Goal: Transaction & Acquisition: Obtain resource

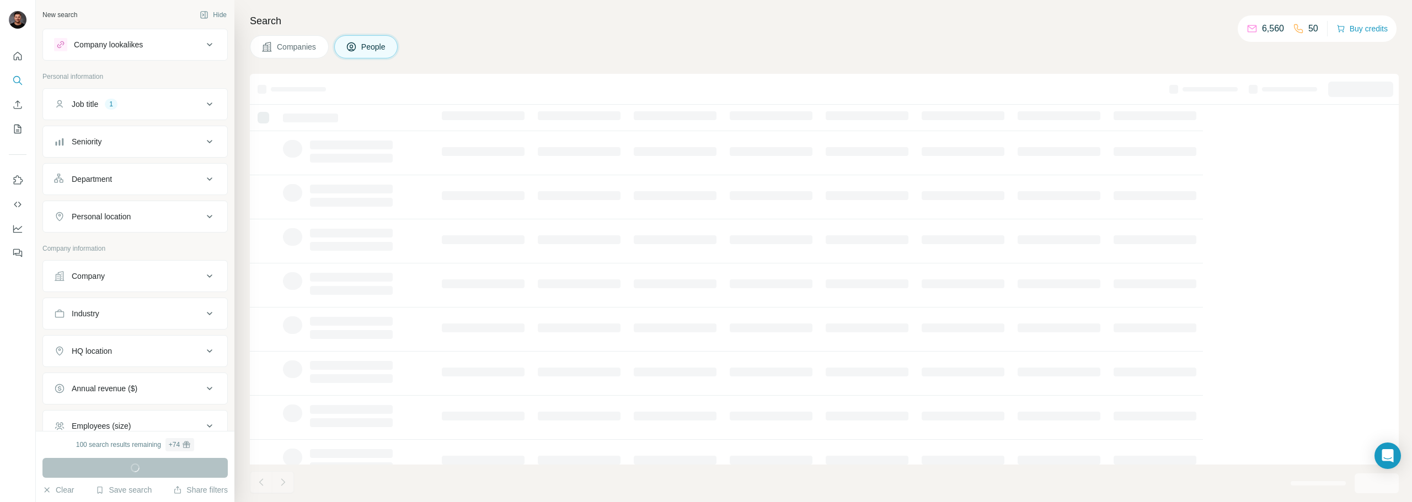
click at [158, 48] on div "Company lookalikes" at bounding box center [128, 44] width 149 height 13
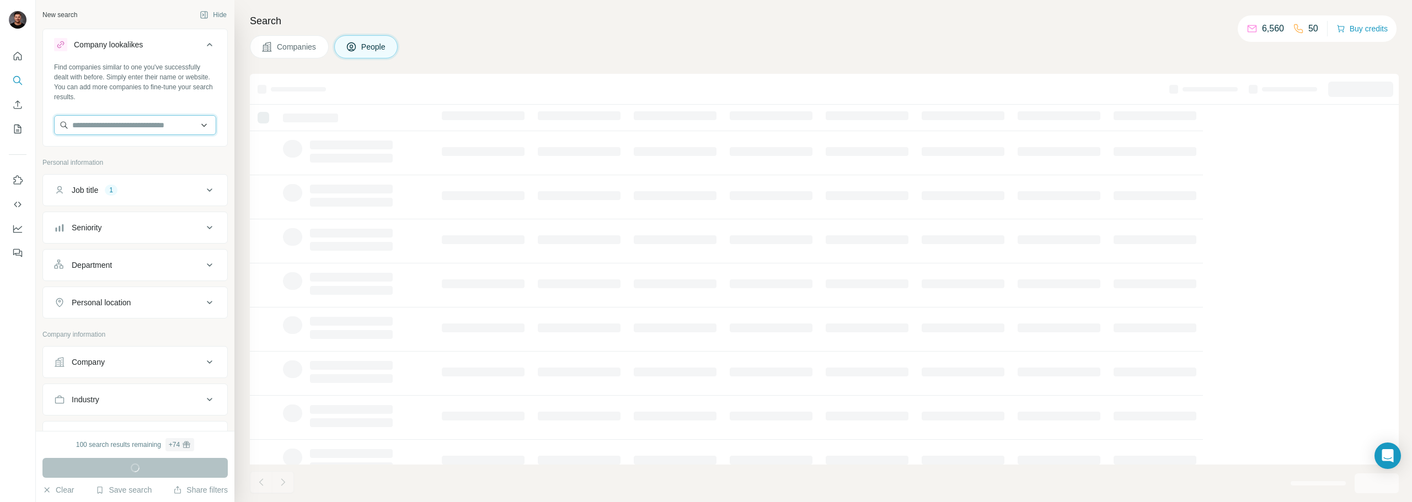
click at [126, 127] on input "text" at bounding box center [135, 125] width 162 height 20
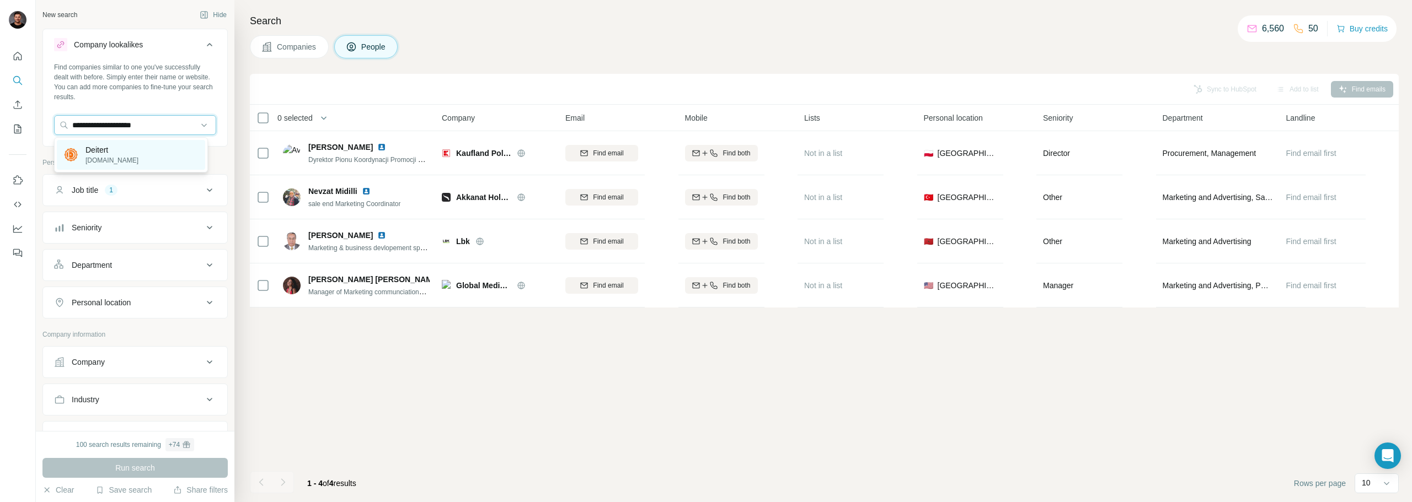
type input "**********"
click at [125, 162] on p "vereinsbedarf-deitert.de" at bounding box center [111, 161] width 53 height 10
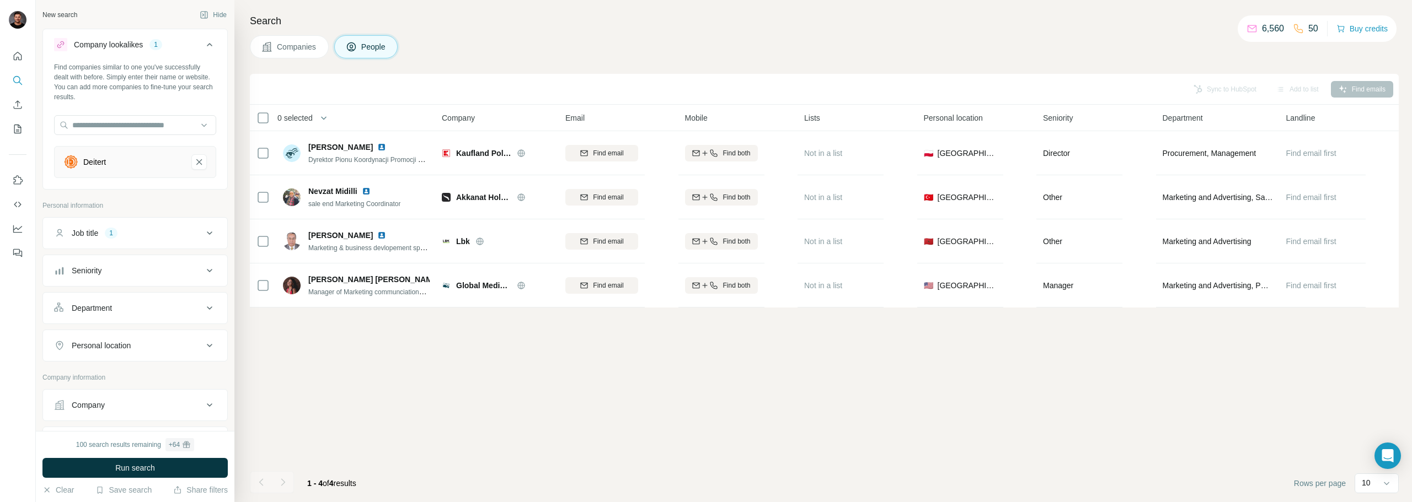
click at [122, 237] on div "Job title 1" at bounding box center [128, 233] width 149 height 11
click at [120, 259] on input "text" at bounding box center [124, 261] width 140 height 20
type input "**********"
click at [205, 264] on button "button" at bounding box center [208, 261] width 18 height 20
click at [130, 266] on input "text" at bounding box center [124, 261] width 140 height 20
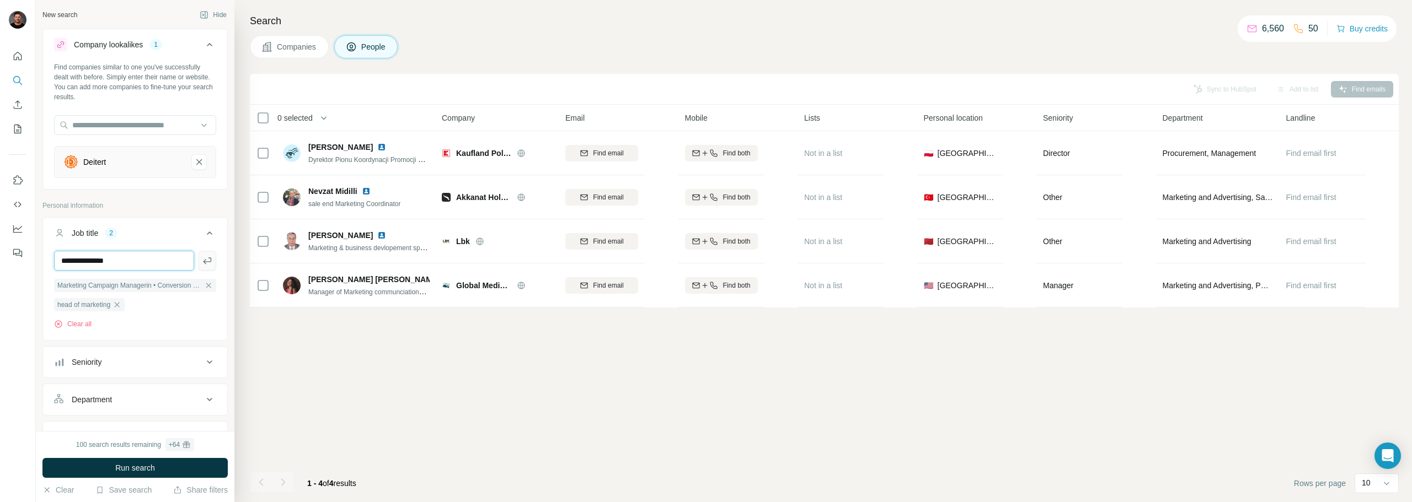
type input "**********"
click at [202, 265] on icon "button" at bounding box center [207, 260] width 11 height 11
click at [111, 264] on input "text" at bounding box center [124, 261] width 140 height 20
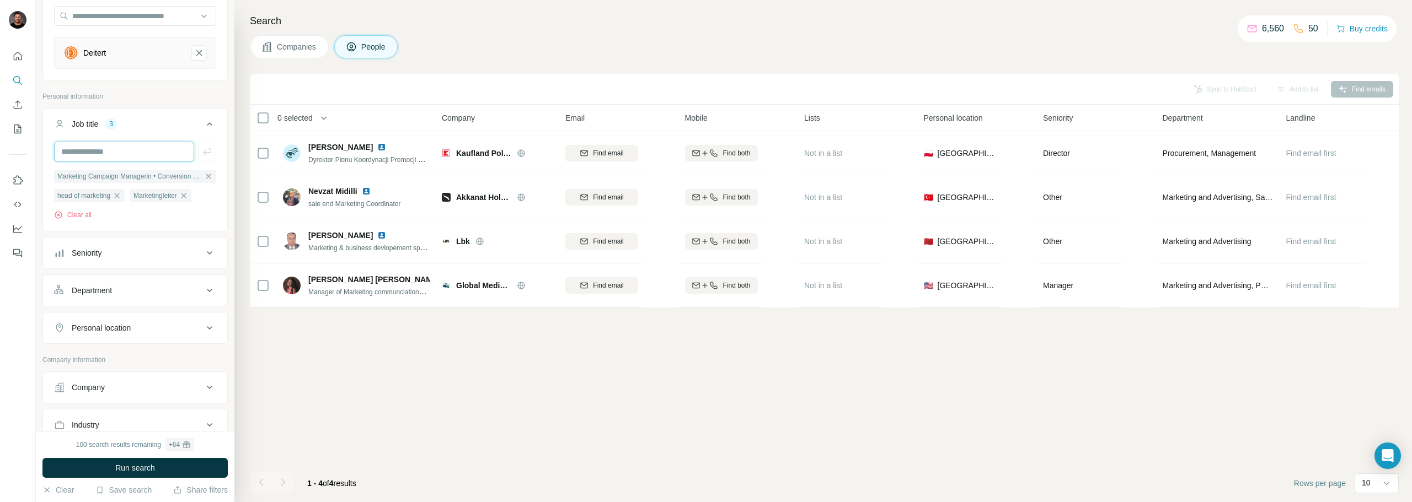
scroll to position [110, 0]
click at [108, 278] on button "Department" at bounding box center [135, 289] width 184 height 26
click at [100, 316] on input at bounding box center [129, 317] width 136 height 12
click at [101, 361] on div "Personal location" at bounding box center [101, 360] width 59 height 11
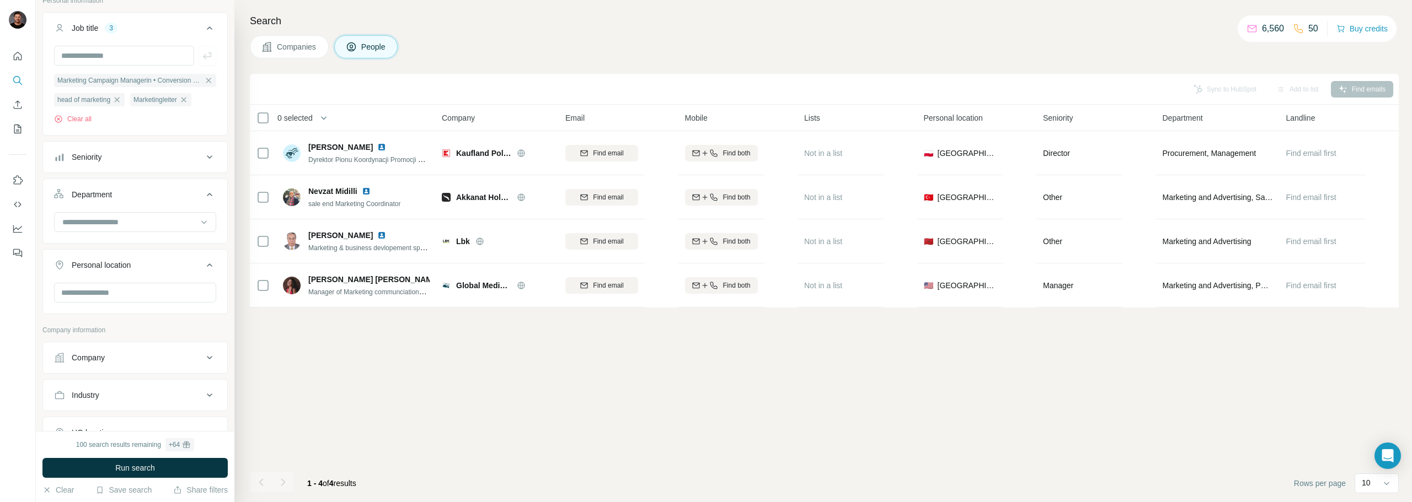
scroll to position [221, 0]
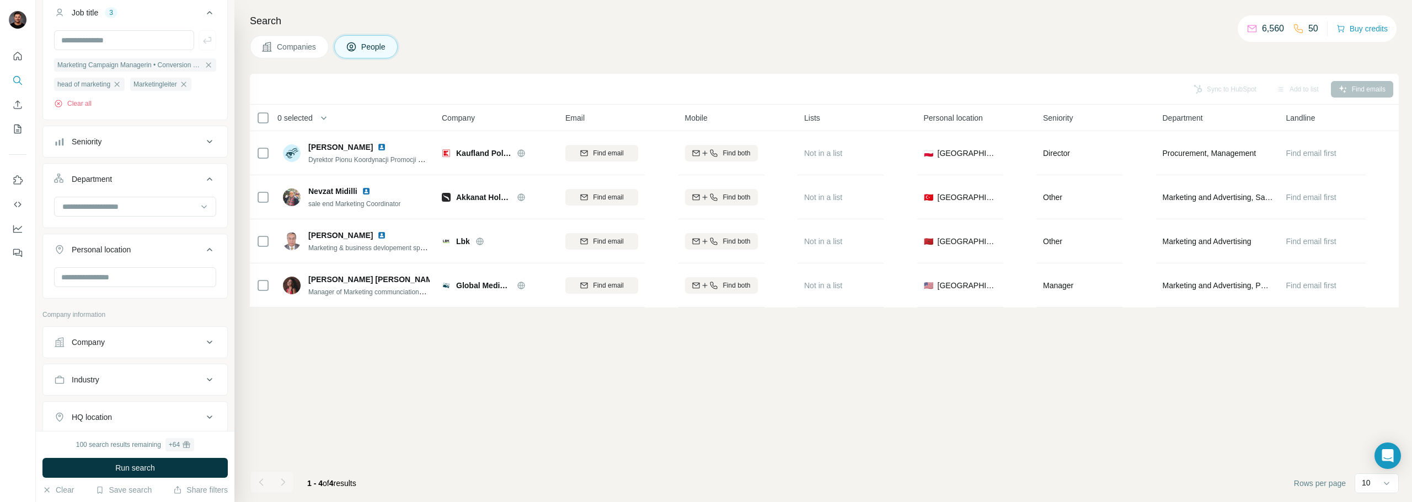
click at [110, 351] on button "Company" at bounding box center [135, 342] width 184 height 26
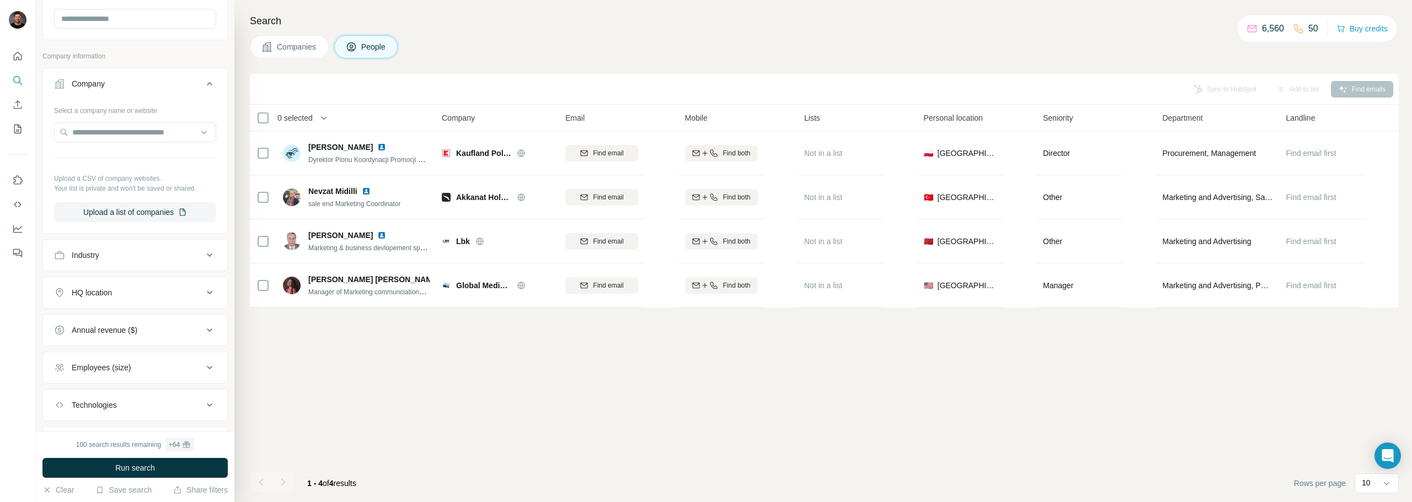
scroll to position [496, 0]
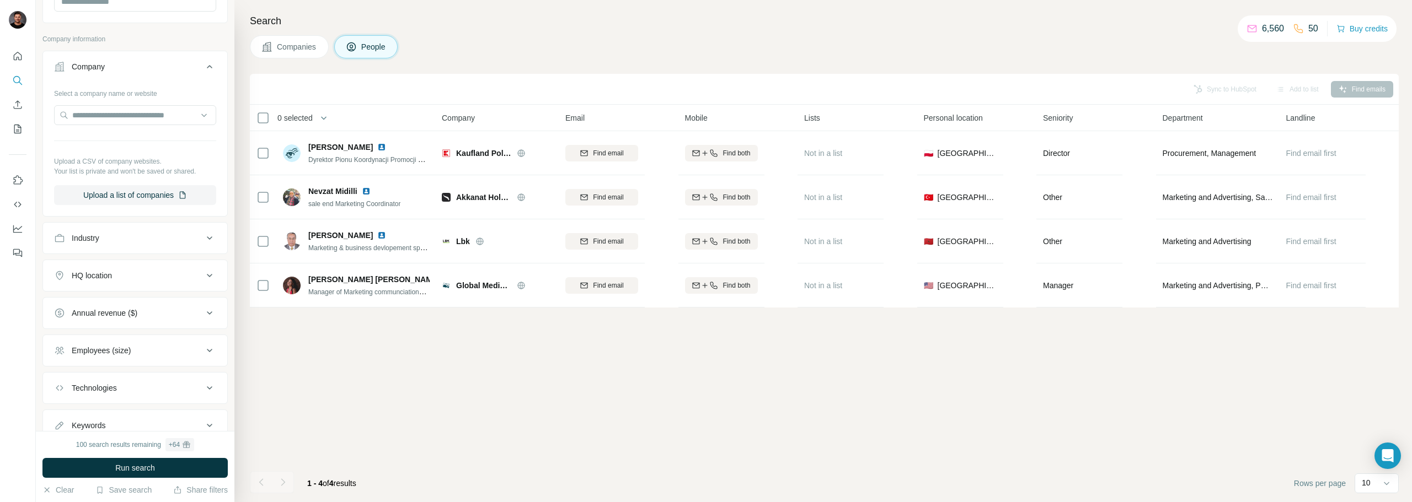
click at [122, 276] on div "HQ location" at bounding box center [128, 275] width 149 height 11
click at [115, 302] on input "text" at bounding box center [135, 303] width 162 height 20
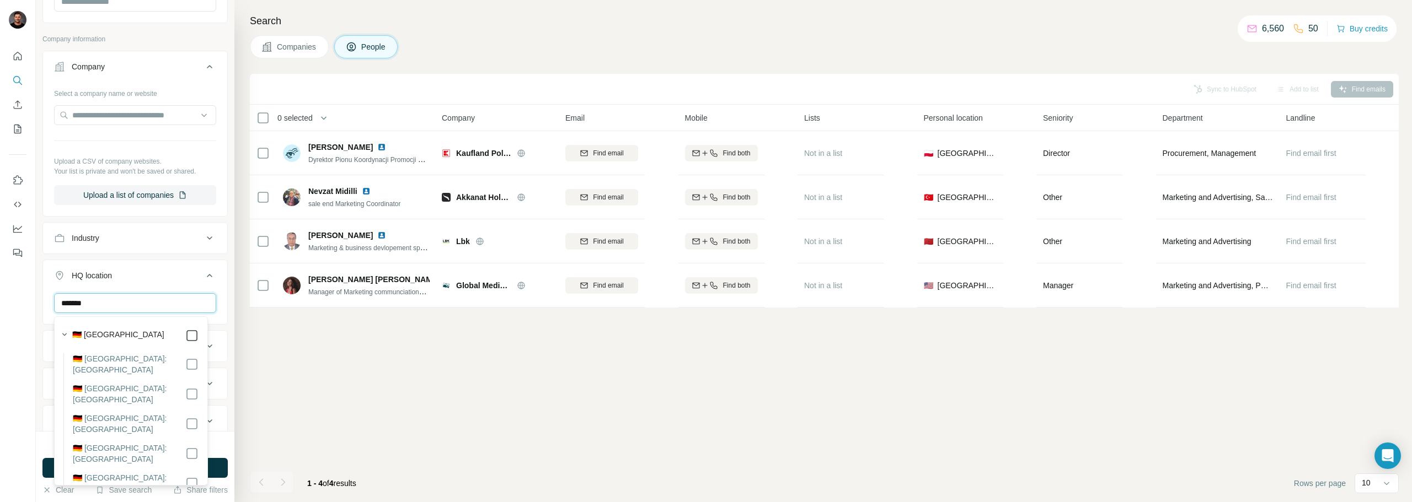
type input "*******"
click at [224, 282] on div "New search Hide Company lookalikes 1 Find companies similar to one you've succe…" at bounding box center [135, 215] width 199 height 431
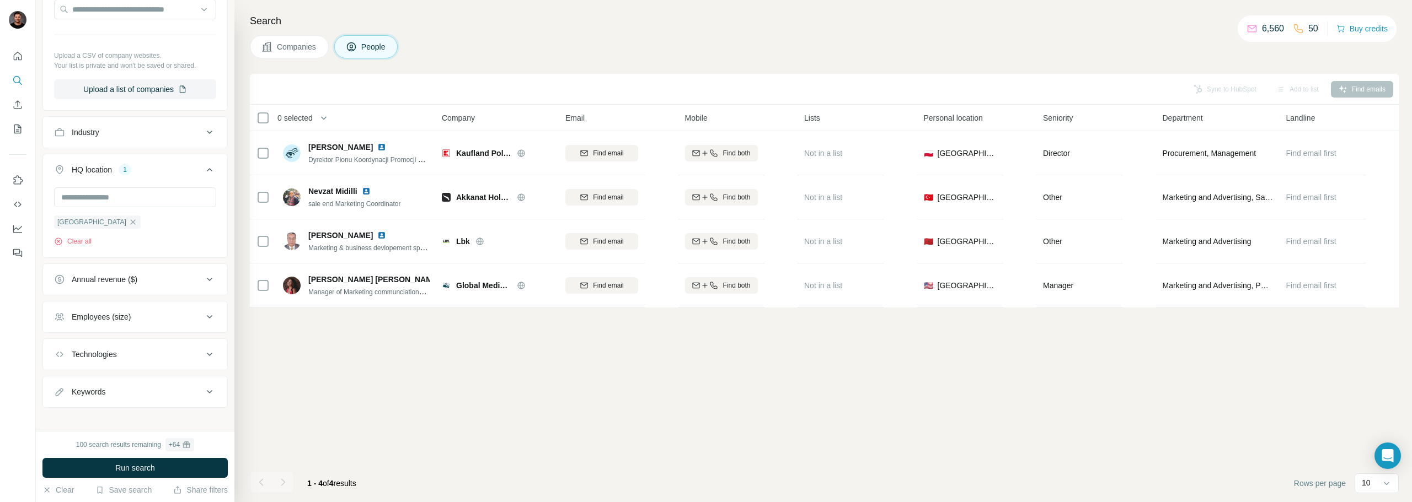
scroll to position [612, 0]
click at [153, 271] on div "Annual revenue ($)" at bounding box center [128, 271] width 149 height 11
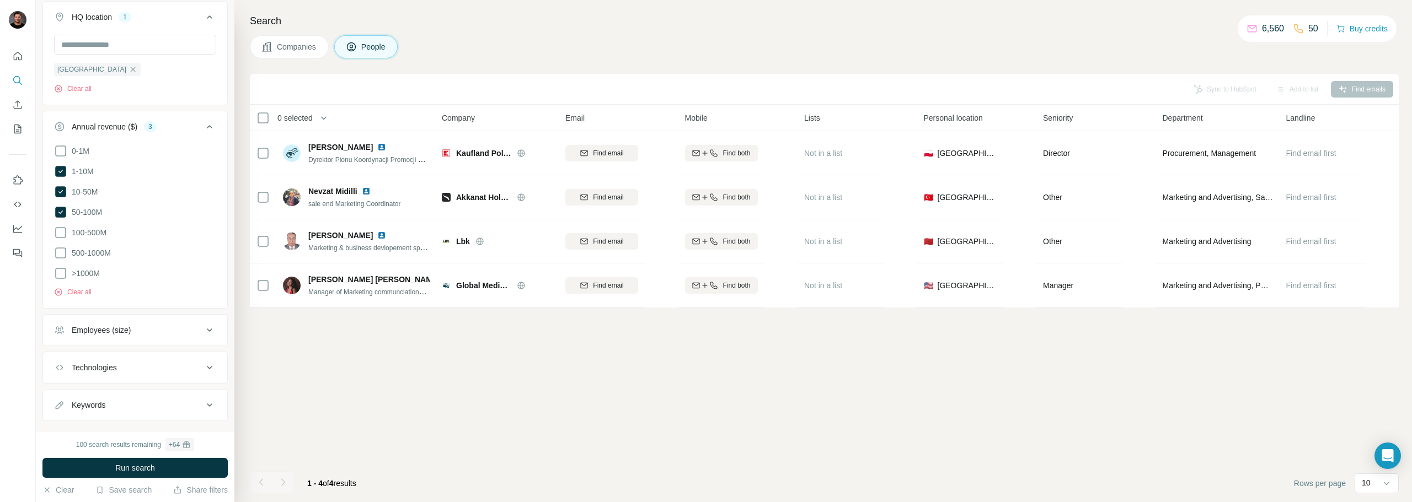
scroll to position [774, 0]
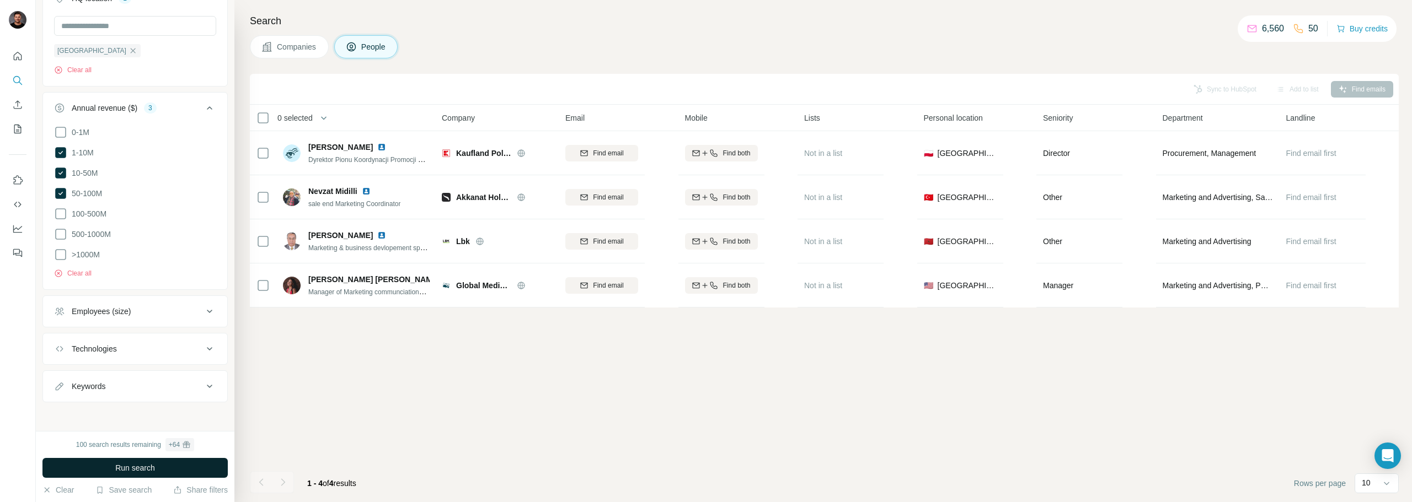
click at [129, 467] on span "Run search" at bounding box center [135, 468] width 40 height 11
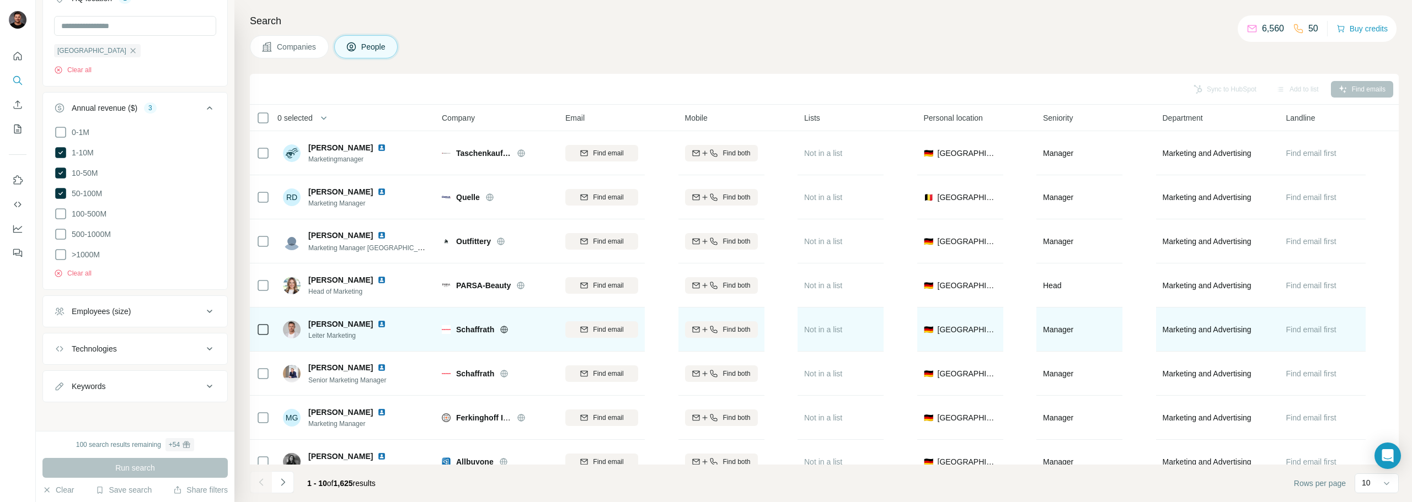
click at [377, 323] on img at bounding box center [381, 324] width 9 height 9
click at [357, 322] on span "[PERSON_NAME]" at bounding box center [340, 324] width 65 height 11
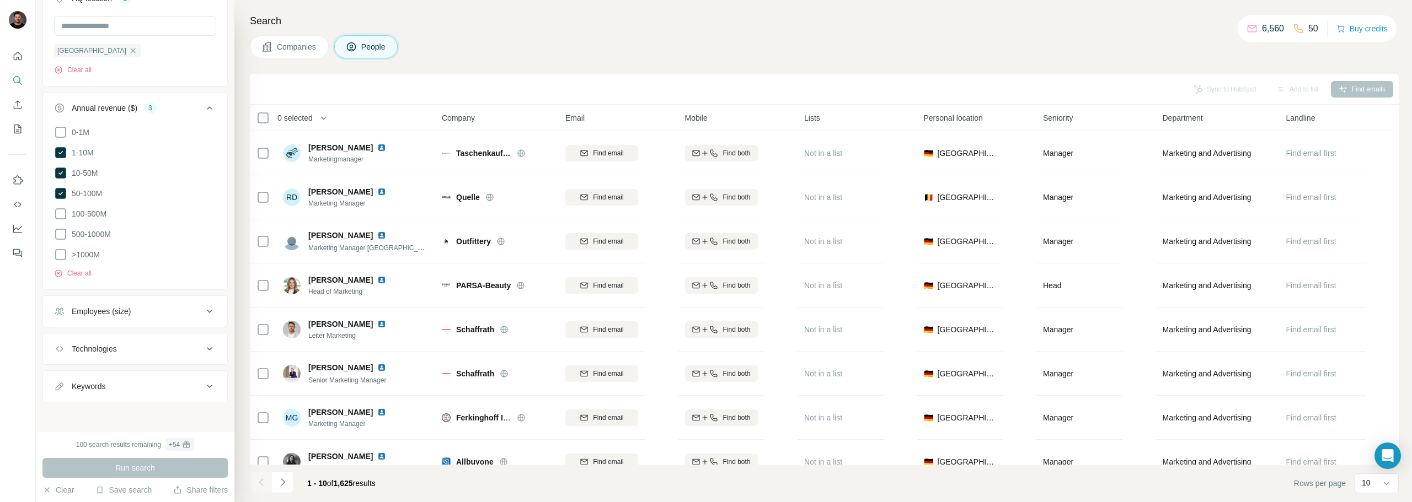
click at [304, 54] on button "Companies" at bounding box center [289, 46] width 79 height 23
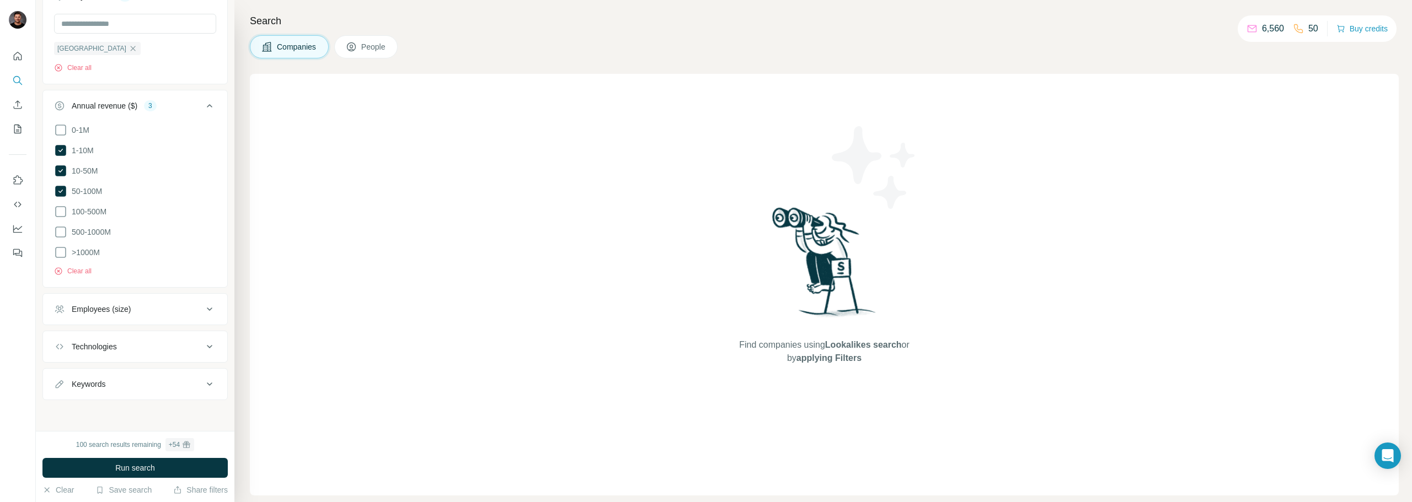
scroll to position [443, 0]
click at [356, 43] on icon at bounding box center [351, 46] width 9 height 9
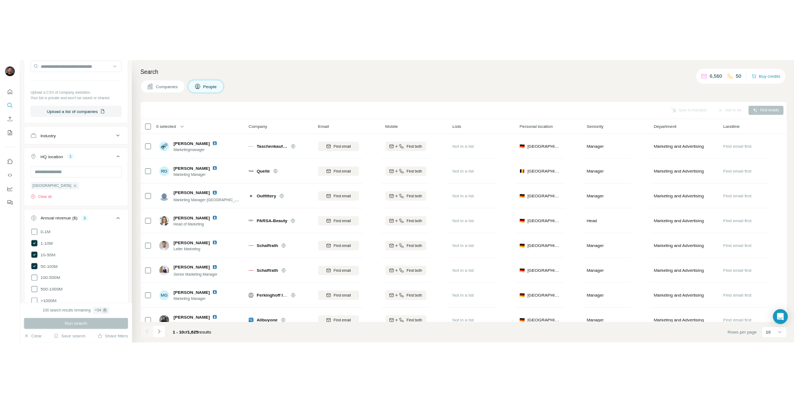
scroll to position [615, 0]
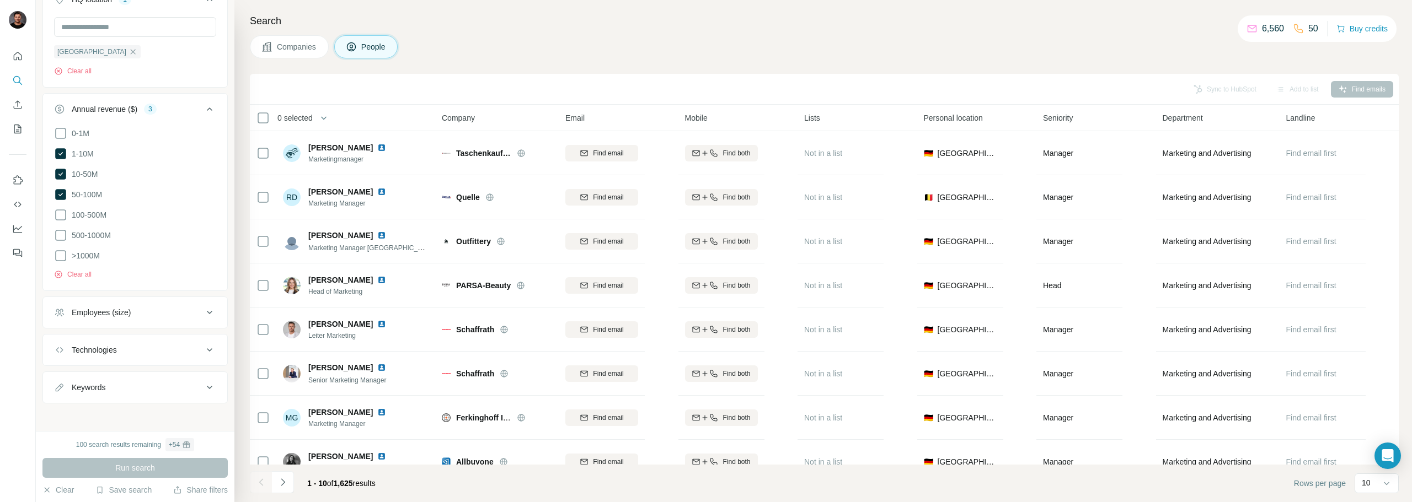
click at [1262, 28] on p "6,560" at bounding box center [1273, 28] width 22 height 13
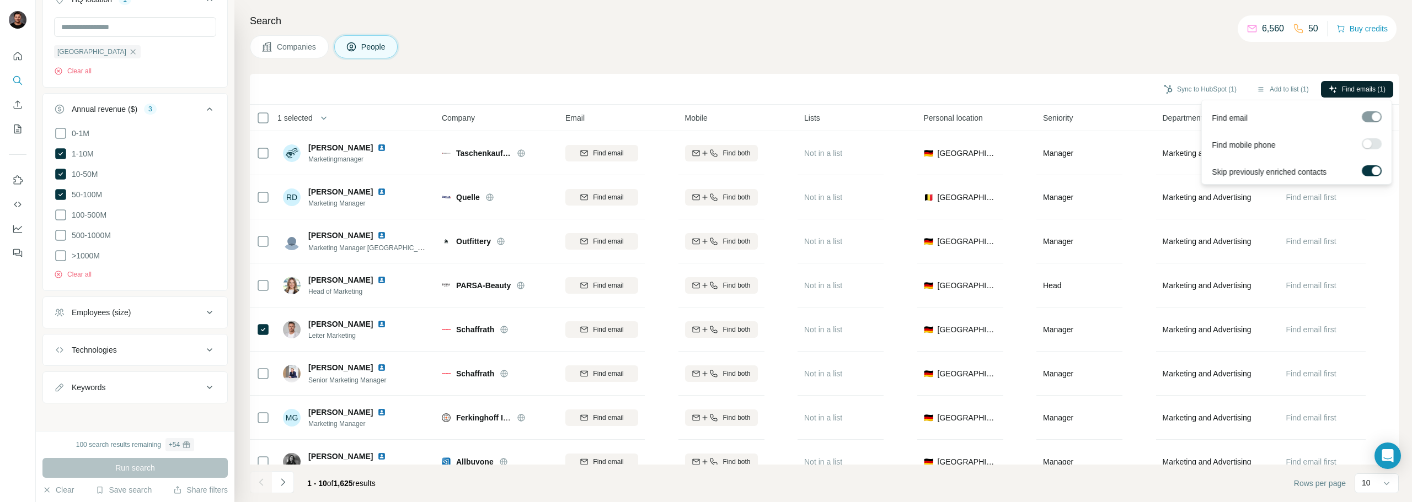
click at [1342, 84] on span "Find emails (1)" at bounding box center [1364, 89] width 44 height 10
click at [1350, 88] on span "Find emails (1)" at bounding box center [1364, 89] width 44 height 10
click at [1341, 58] on div "Companies People" at bounding box center [824, 46] width 1149 height 23
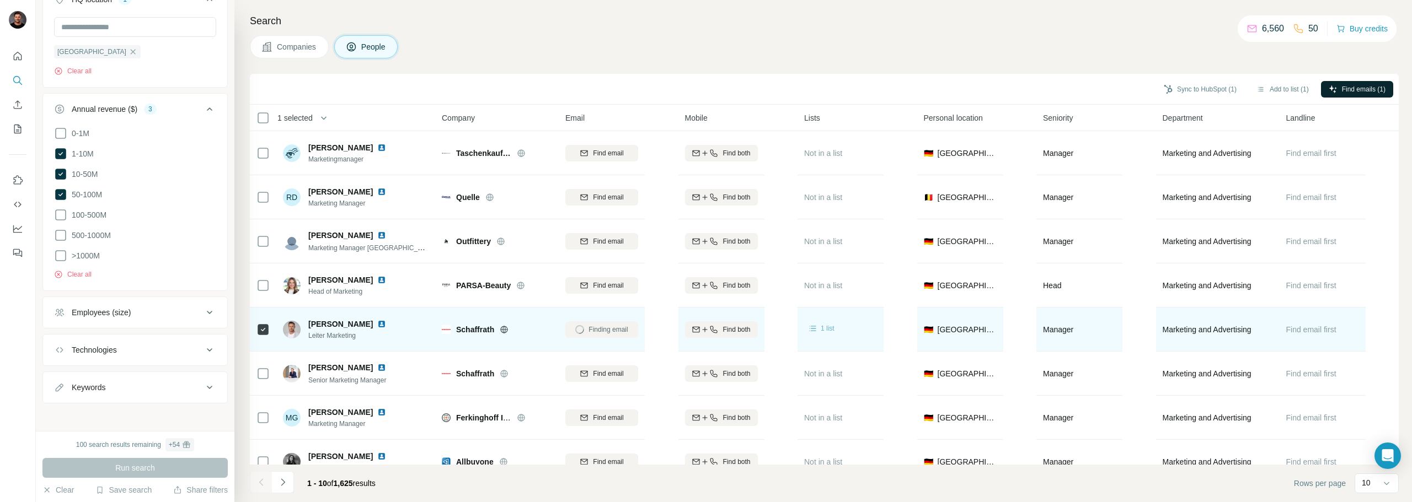
click at [827, 331] on span "1 list" at bounding box center [828, 329] width 14 height 10
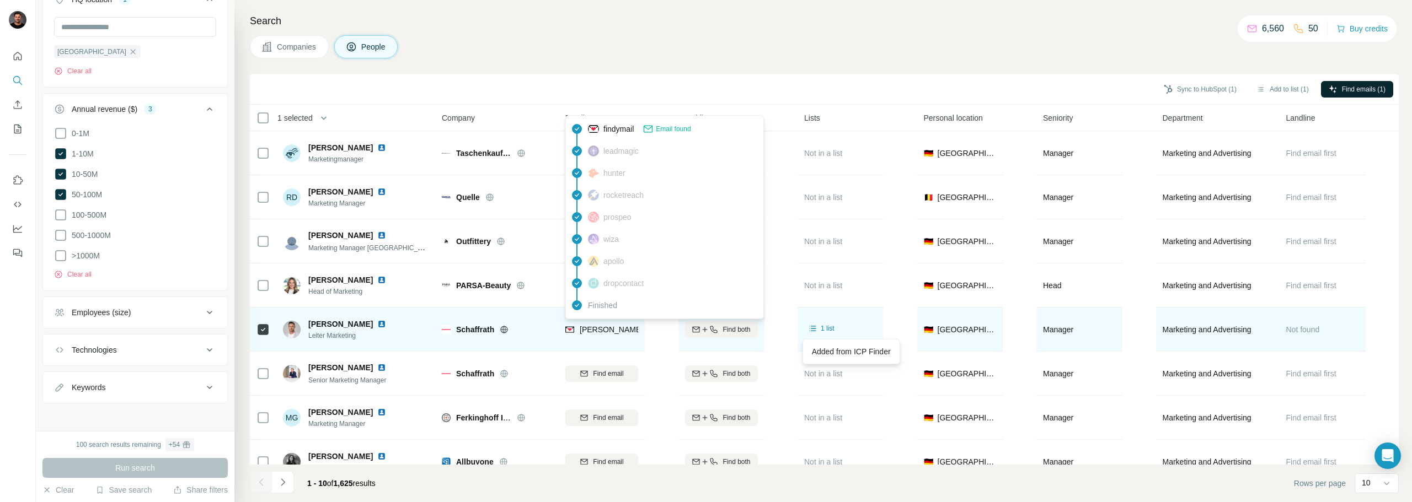
click at [611, 329] on span "[PERSON_NAME][DOMAIN_NAME][EMAIL_ADDRESS][PERSON_NAME][PERSON_NAME][DOMAIN_NAME]" at bounding box center [771, 329] width 383 height 9
click at [607, 331] on span "[PERSON_NAME][DOMAIN_NAME][EMAIL_ADDRESS][PERSON_NAME][PERSON_NAME][DOMAIN_NAME]" at bounding box center [771, 329] width 383 height 9
click at [611, 331] on span "[PERSON_NAME][DOMAIN_NAME][EMAIL_ADDRESS][PERSON_NAME][PERSON_NAME][DOMAIN_NAME]" at bounding box center [771, 329] width 383 height 9
click at [574, 328] on div "[PERSON_NAME][DOMAIN_NAME][EMAIL_ADDRESS][PERSON_NAME][PERSON_NAME][DOMAIN_NAME]" at bounding box center [759, 329] width 389 height 11
drag, startPoint x: 613, startPoint y: 331, endPoint x: 607, endPoint y: 333, distance: 6.3
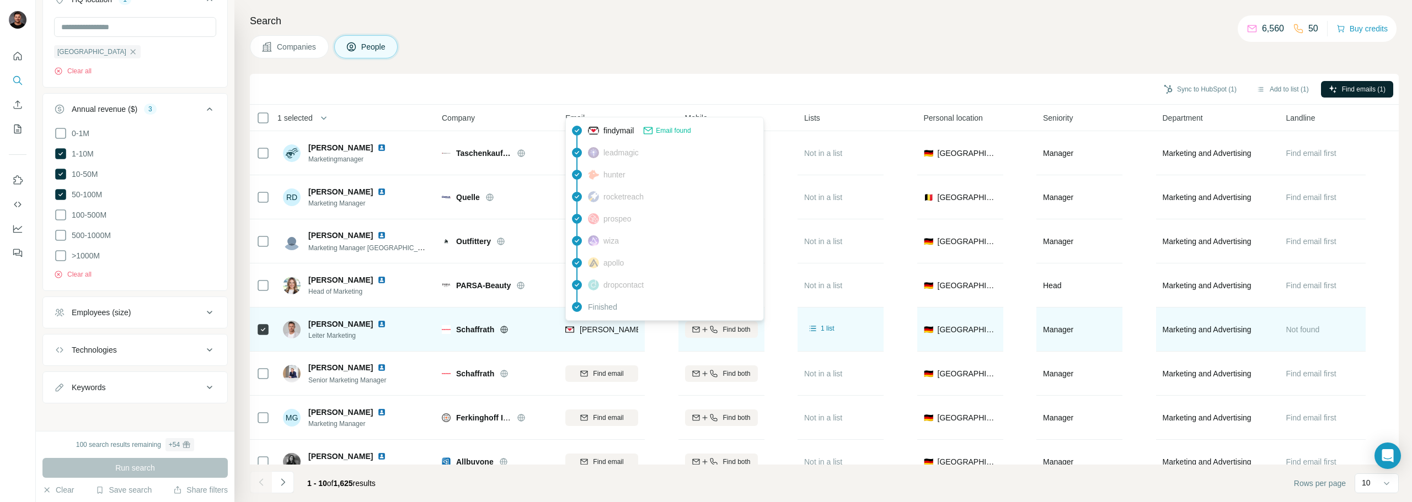
click at [607, 333] on span "[PERSON_NAME][DOMAIN_NAME][EMAIL_ADDRESS][PERSON_NAME][PERSON_NAME][DOMAIN_NAME]" at bounding box center [771, 329] width 383 height 9
click at [610, 331] on span "[PERSON_NAME][DOMAIN_NAME][EMAIL_ADDRESS][PERSON_NAME][PERSON_NAME][DOMAIN_NAME]" at bounding box center [771, 329] width 383 height 9
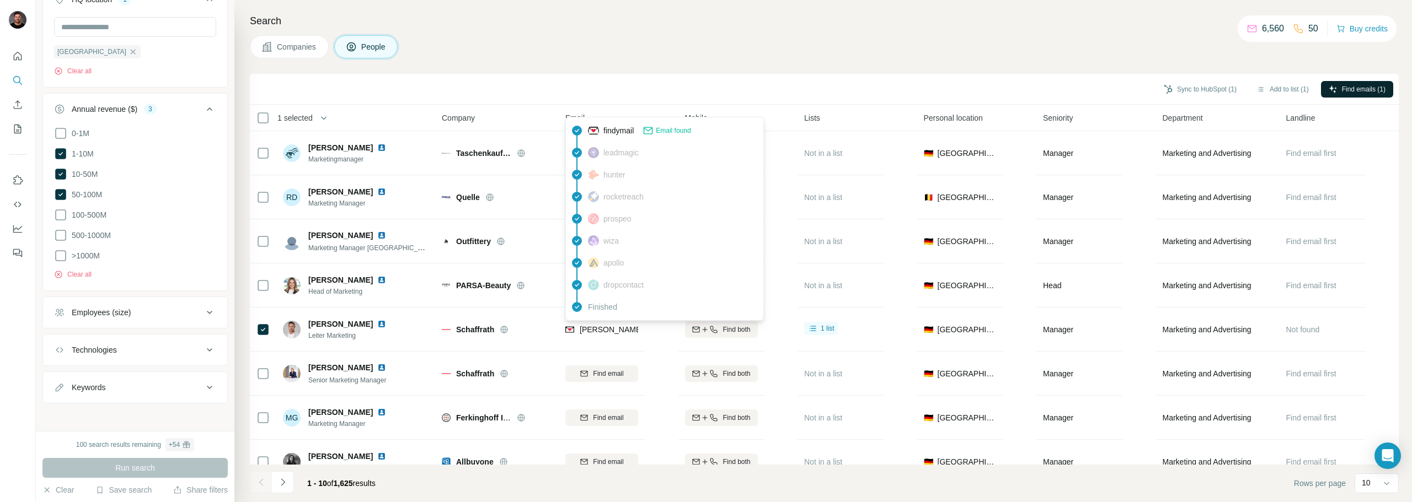
click at [668, 131] on span "Email found" at bounding box center [673, 131] width 35 height 10
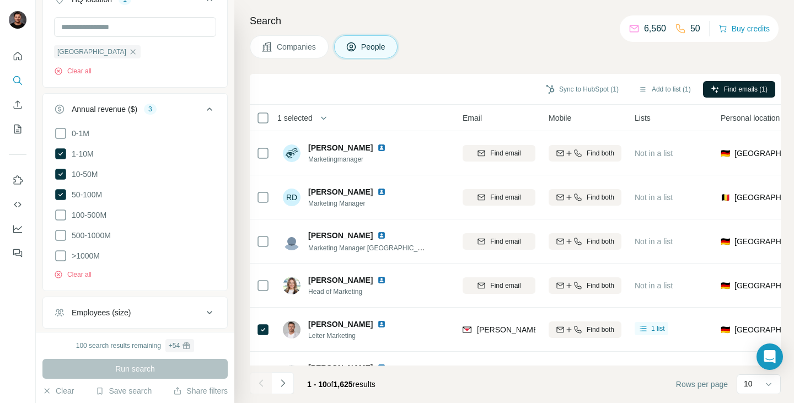
scroll to position [0, 92]
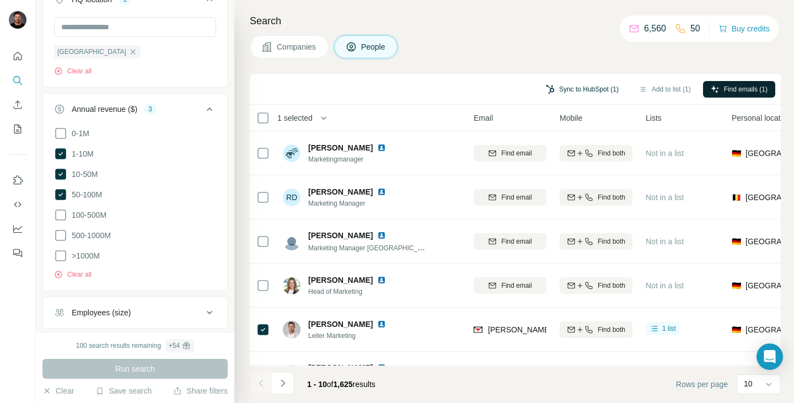
click at [593, 89] on button "Sync to HubSpot (1)" at bounding box center [582, 89] width 88 height 17
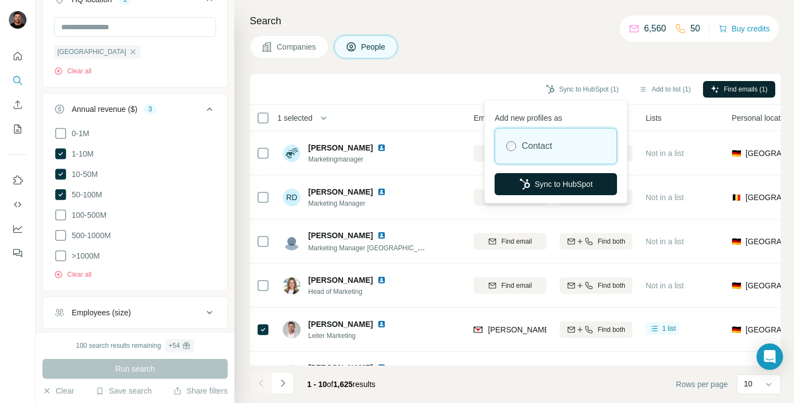
click at [547, 189] on button "Sync to HubSpot" at bounding box center [556, 184] width 122 height 22
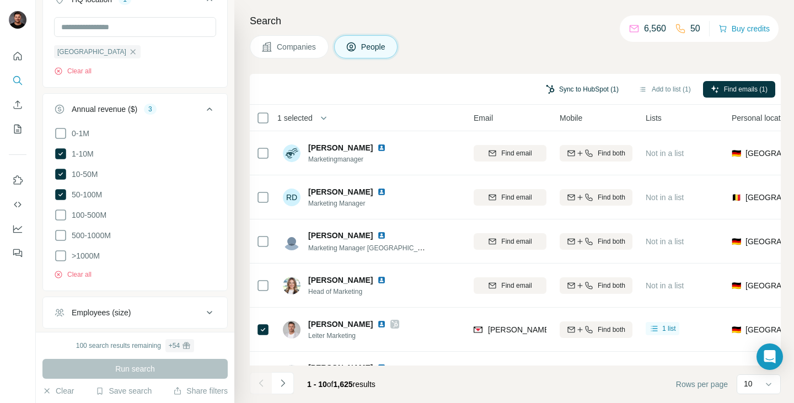
click at [581, 90] on button "Sync to HubSpot (1)" at bounding box center [582, 89] width 88 height 17
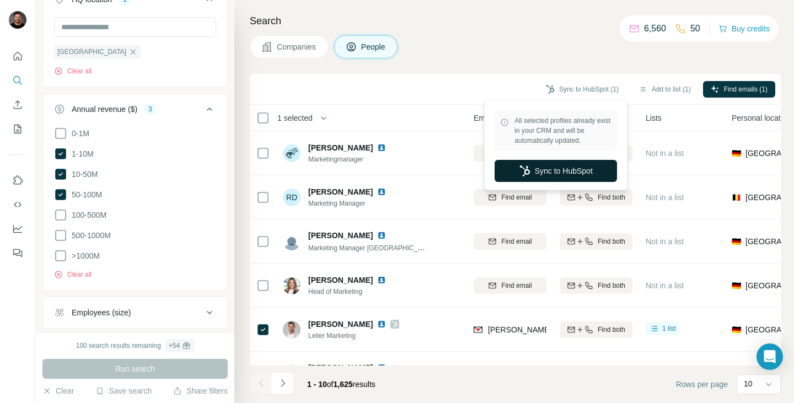
click at [519, 176] on icon "button" at bounding box center [524, 170] width 11 height 11
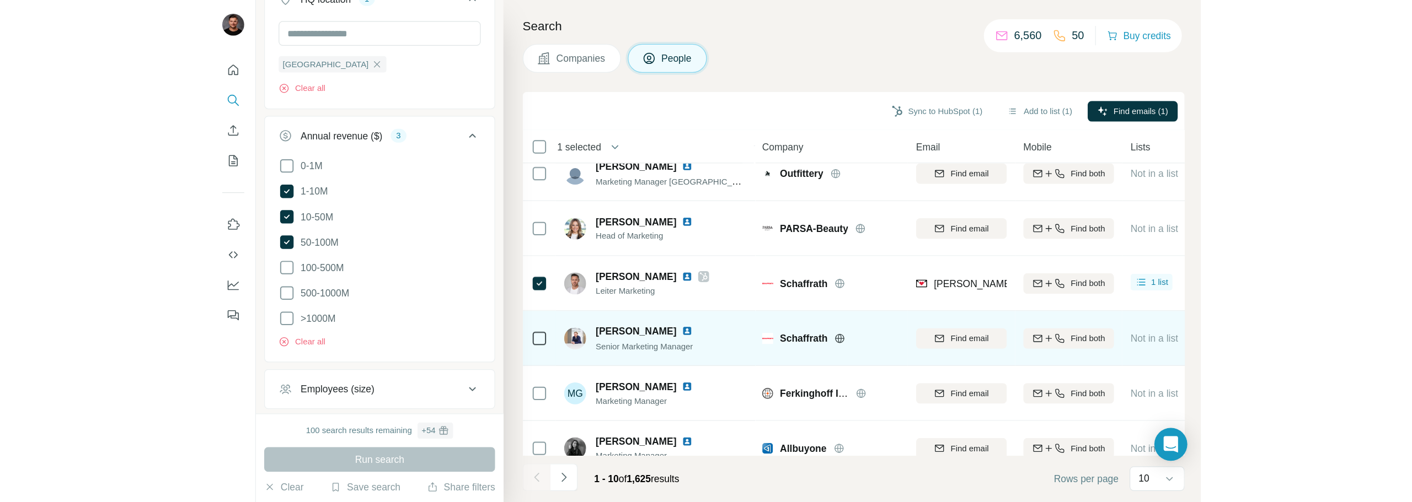
scroll to position [102, 0]
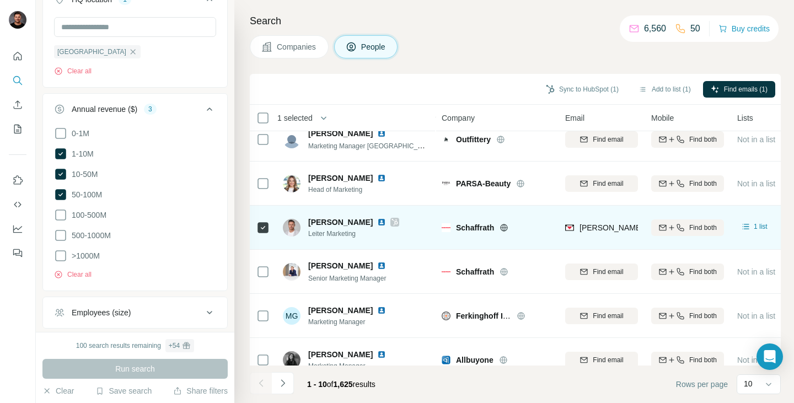
click at [380, 221] on img at bounding box center [381, 222] width 9 height 9
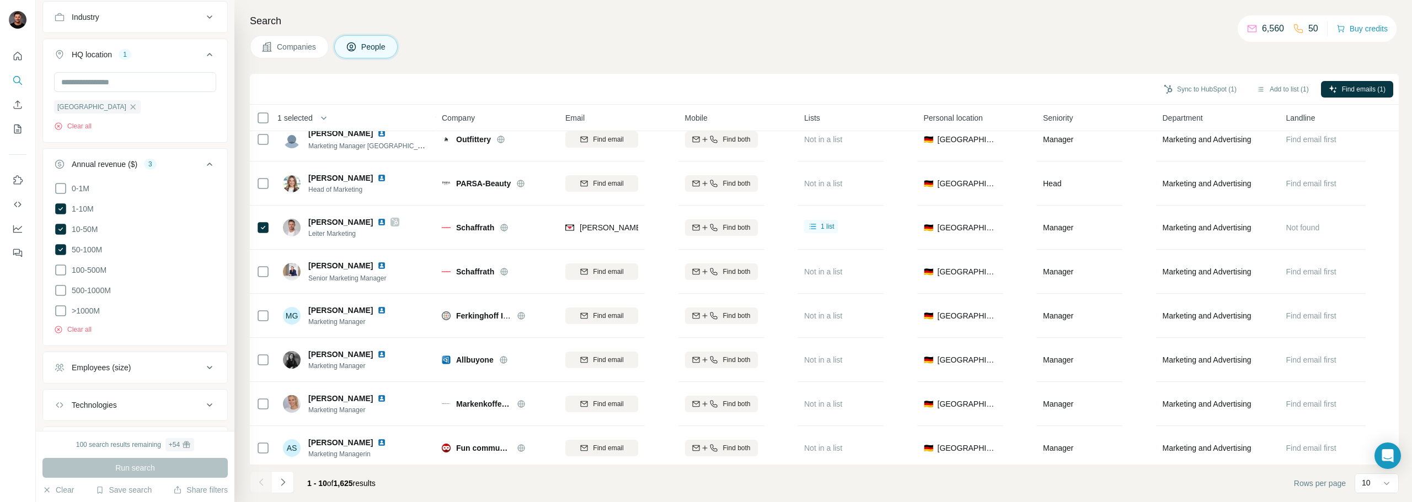
scroll to position [505, 0]
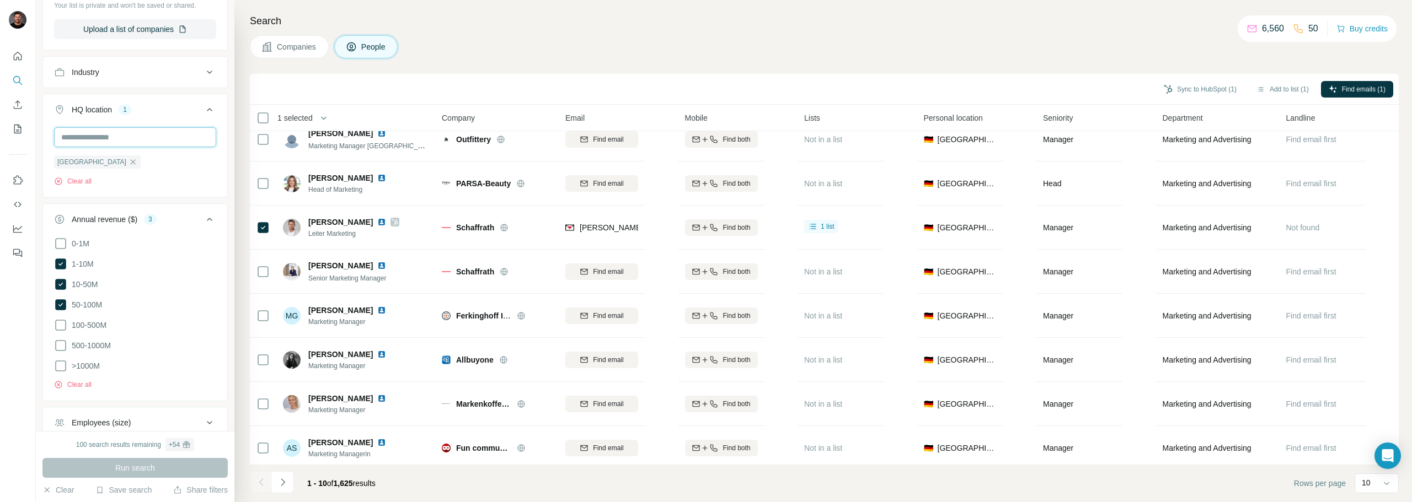
click at [120, 139] on input "text" at bounding box center [135, 137] width 162 height 20
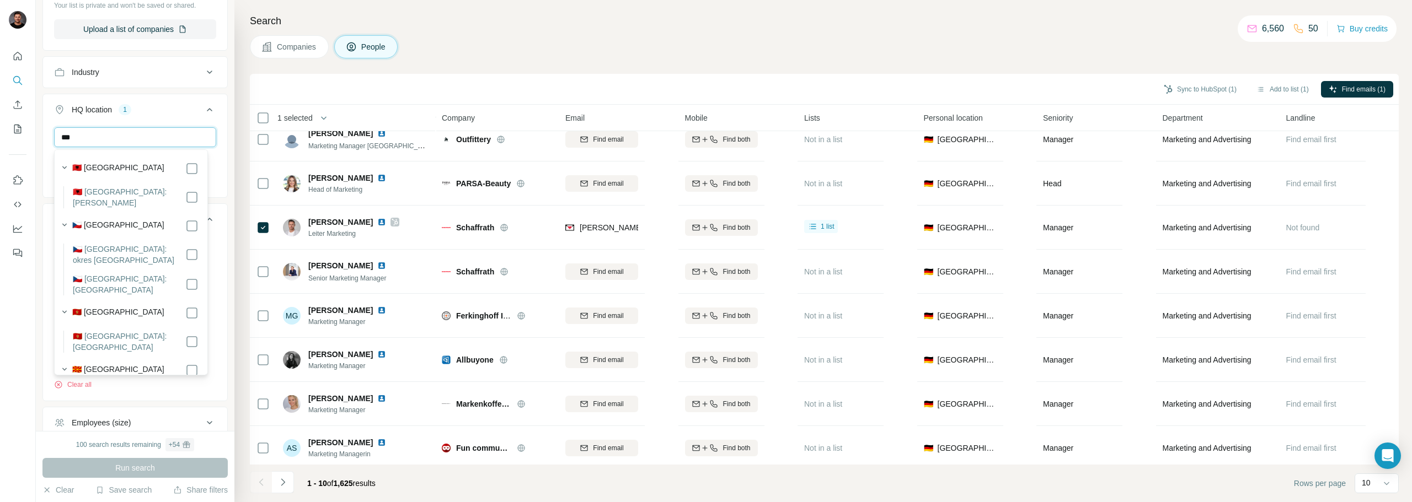
type input "****"
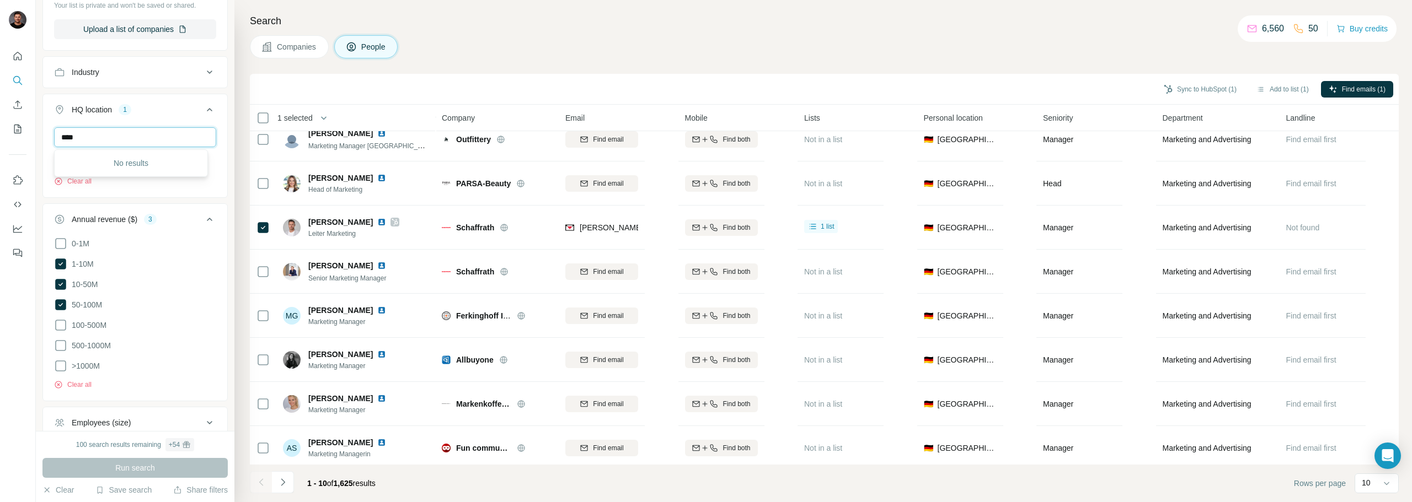
drag, startPoint x: 34, startPoint y: 132, endPoint x: 20, endPoint y: 131, distance: 13.8
click at [20, 131] on div "New search Hide Company lookalikes 1 Find companies similar to one you've succe…" at bounding box center [706, 251] width 1412 height 502
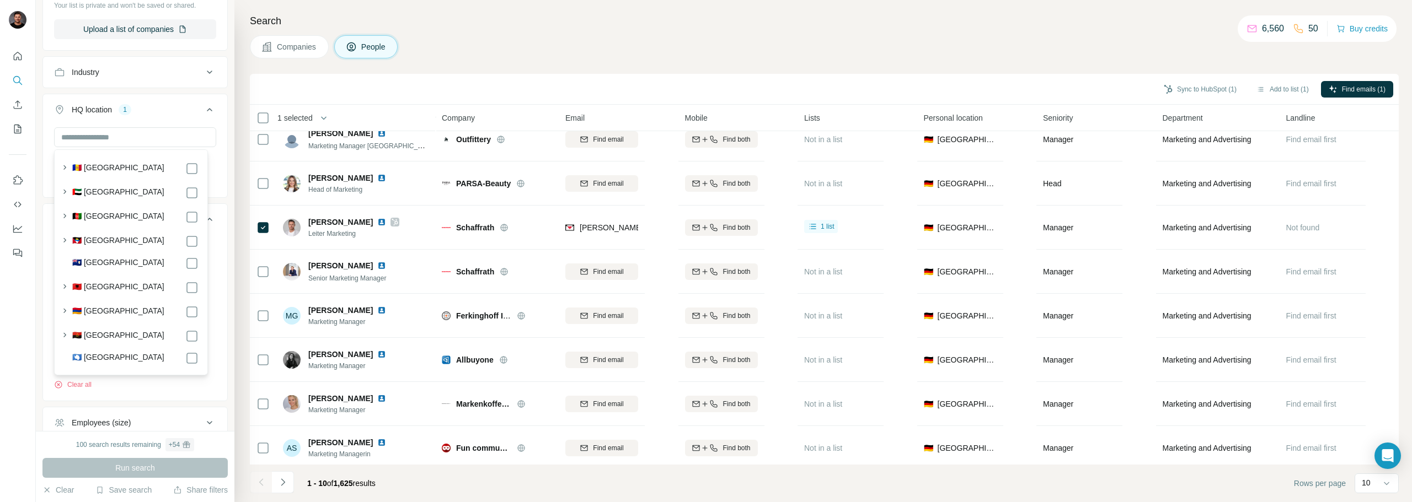
click at [37, 116] on div "New search Hide Company lookalikes 1 Find companies similar to one you've succe…" at bounding box center [135, 215] width 199 height 431
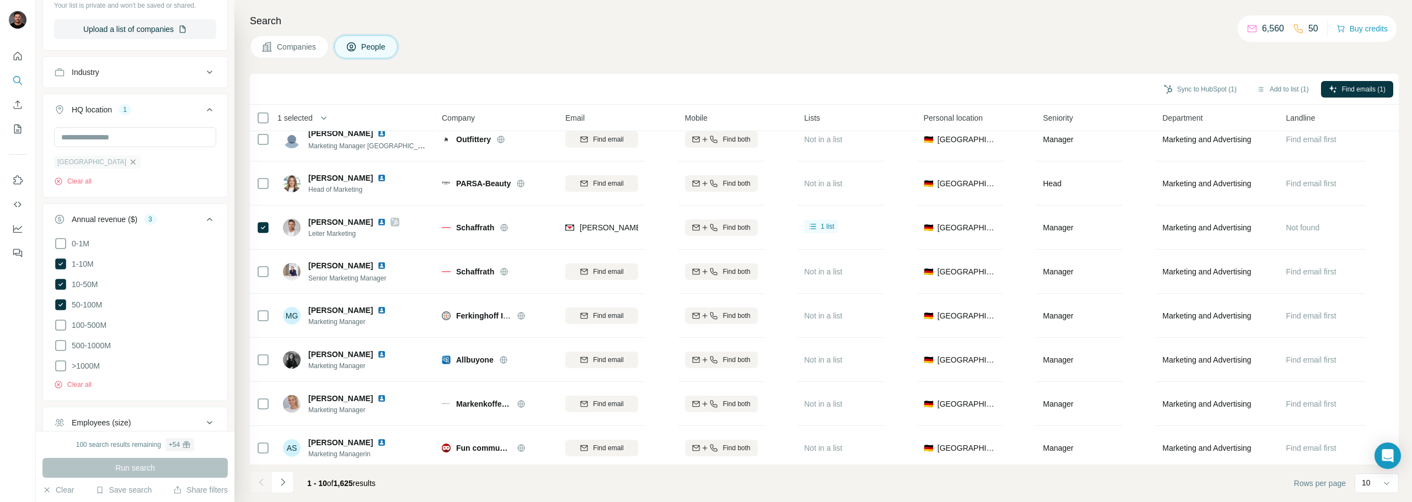
click at [128, 164] on icon "button" at bounding box center [132, 162] width 9 height 9
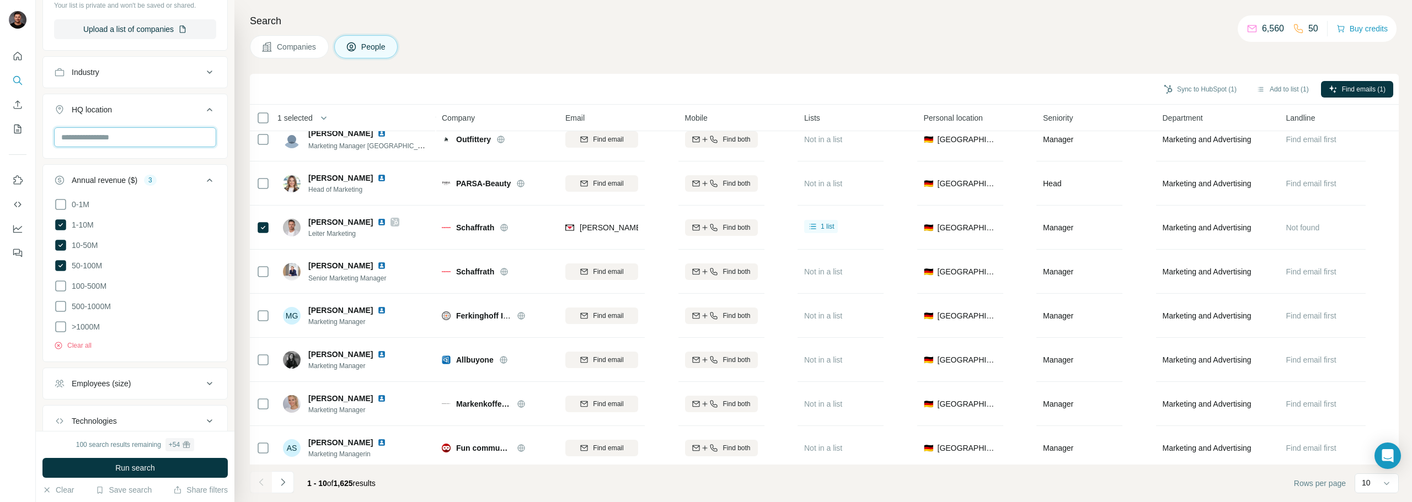
click at [119, 134] on input "text" at bounding box center [135, 137] width 162 height 20
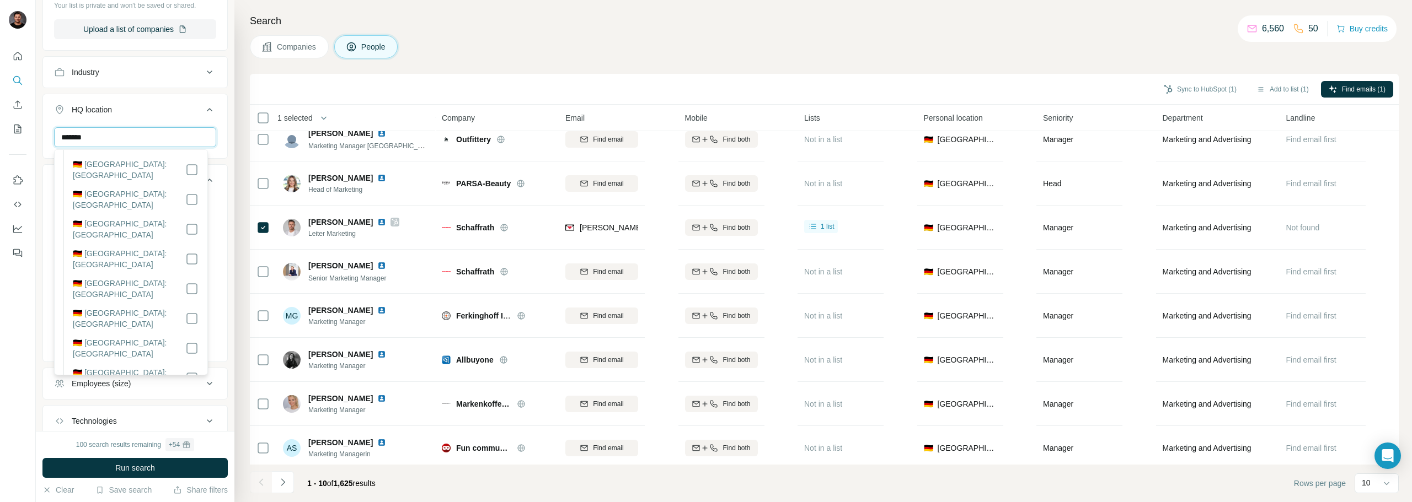
scroll to position [165, 0]
type input "*******"
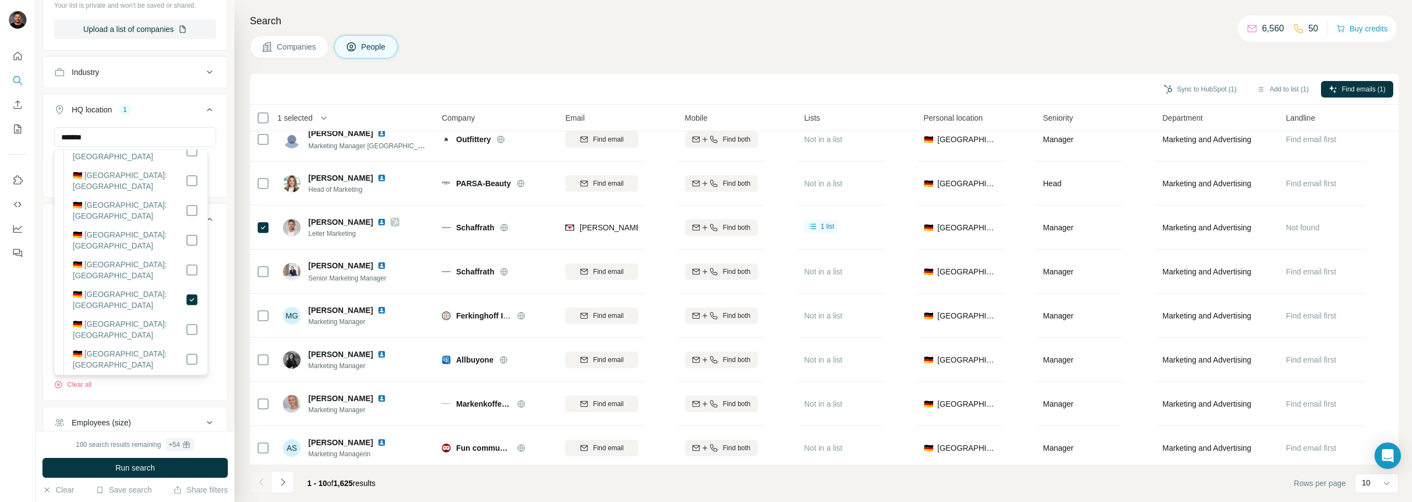
click at [225, 173] on div "New search Hide Company lookalikes 1 Find companies similar to one you've succe…" at bounding box center [135, 215] width 199 height 431
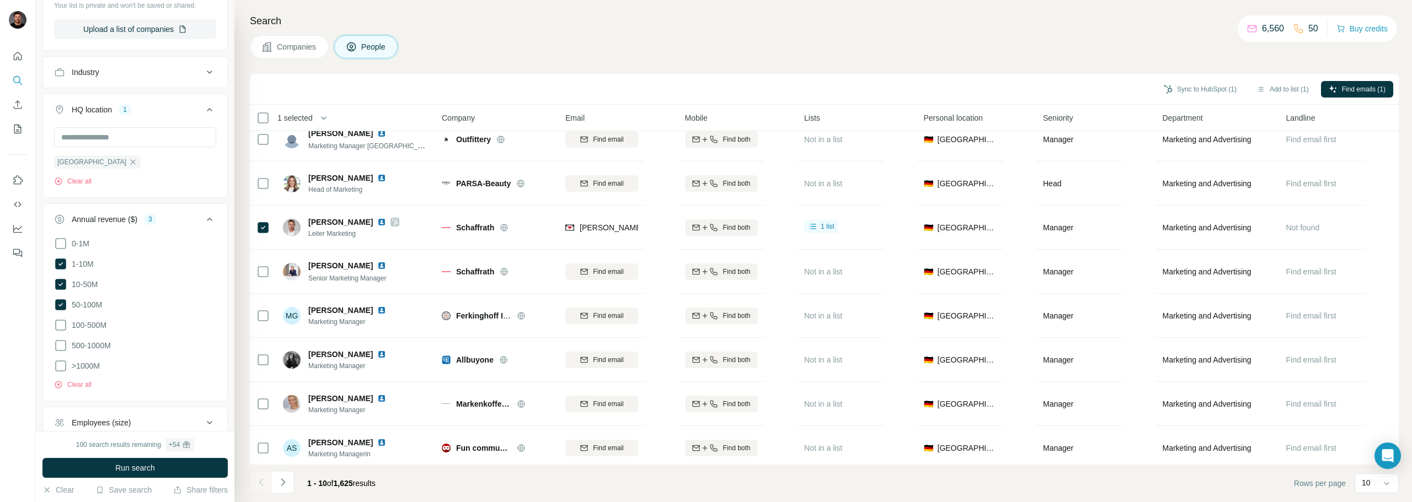
click at [153, 470] on span "Run search" at bounding box center [135, 468] width 40 height 11
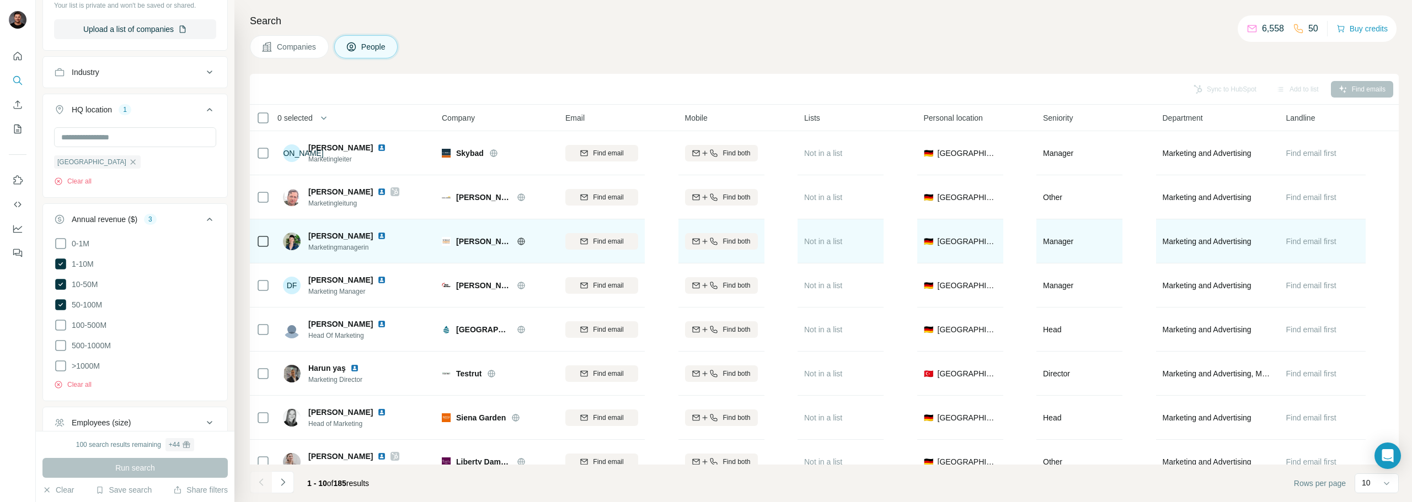
click at [520, 242] on icon at bounding box center [520, 241] width 3 height 7
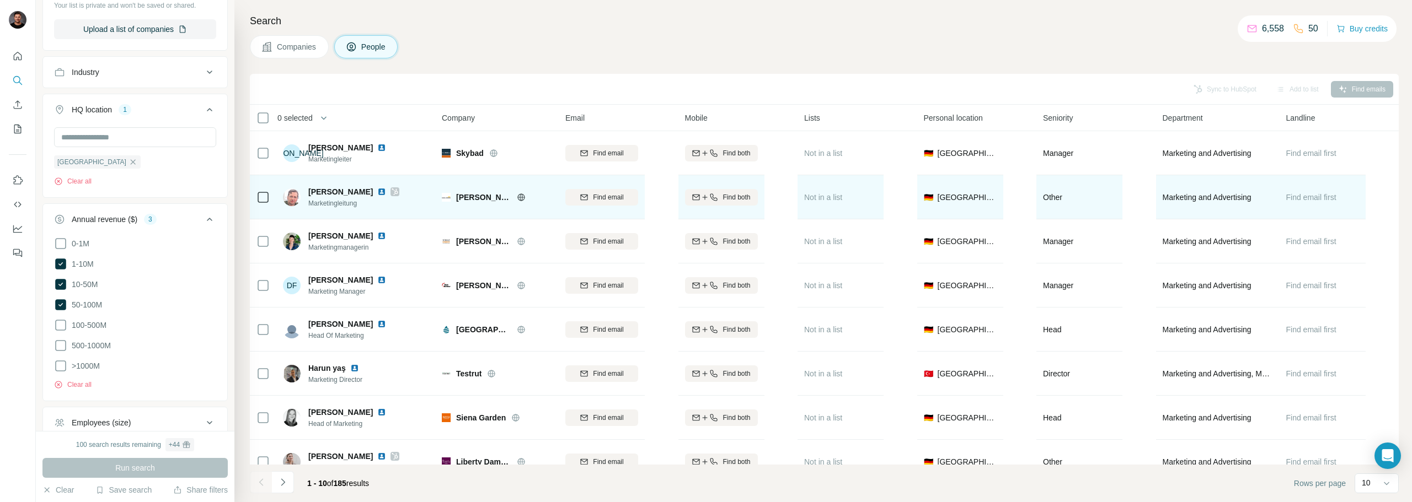
click at [517, 196] on icon at bounding box center [521, 197] width 9 height 9
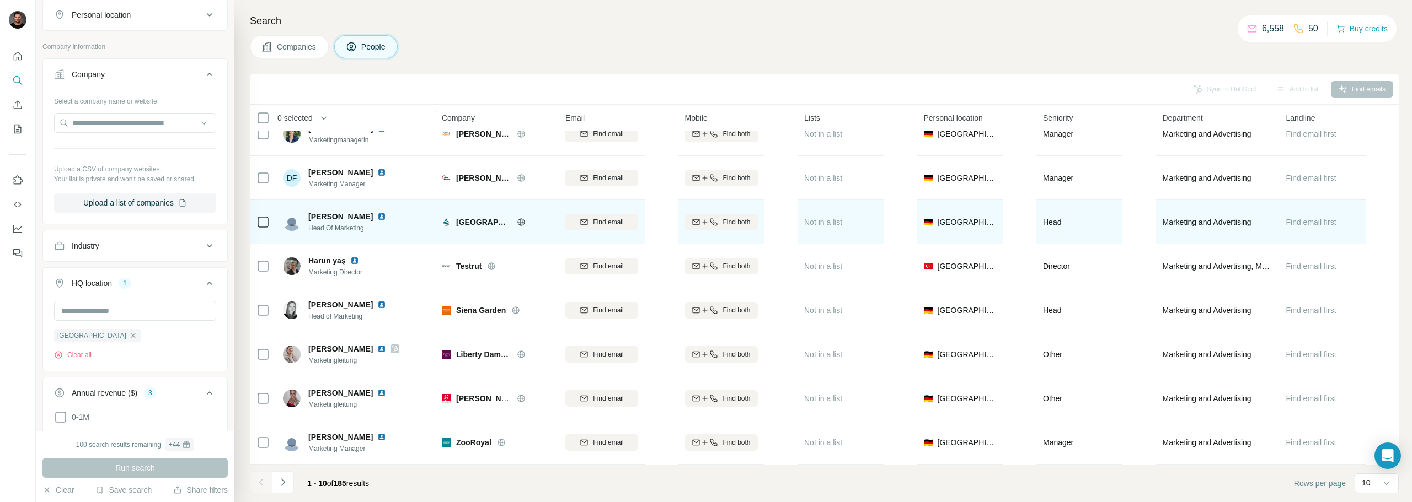
scroll to position [113, 0]
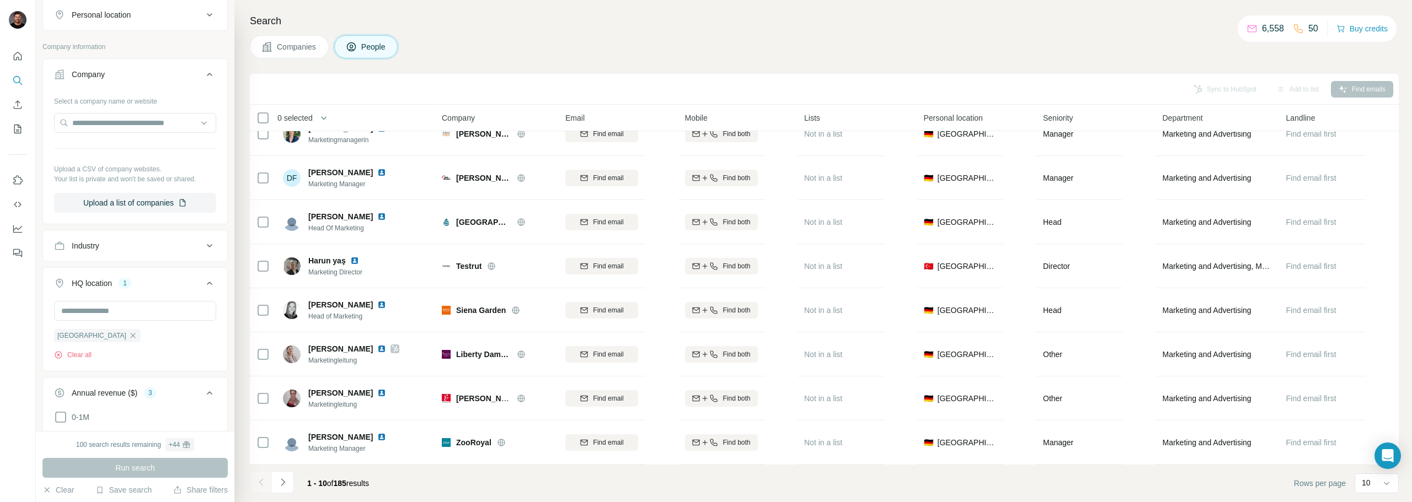
click at [288, 487] on button "Navigate to next page" at bounding box center [283, 482] width 22 height 22
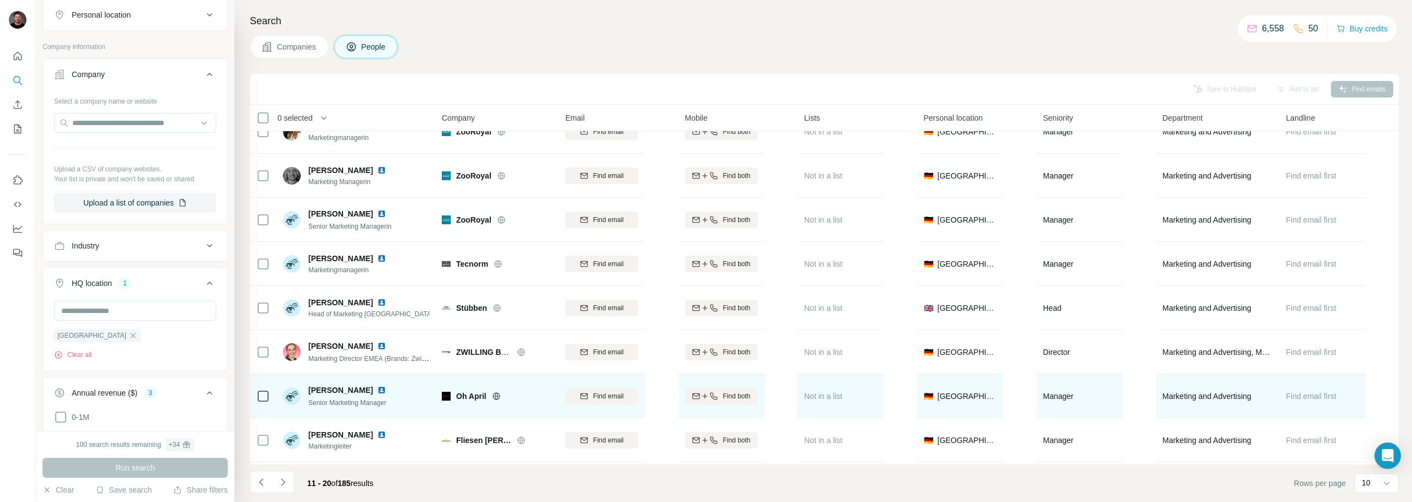
scroll to position [0, 0]
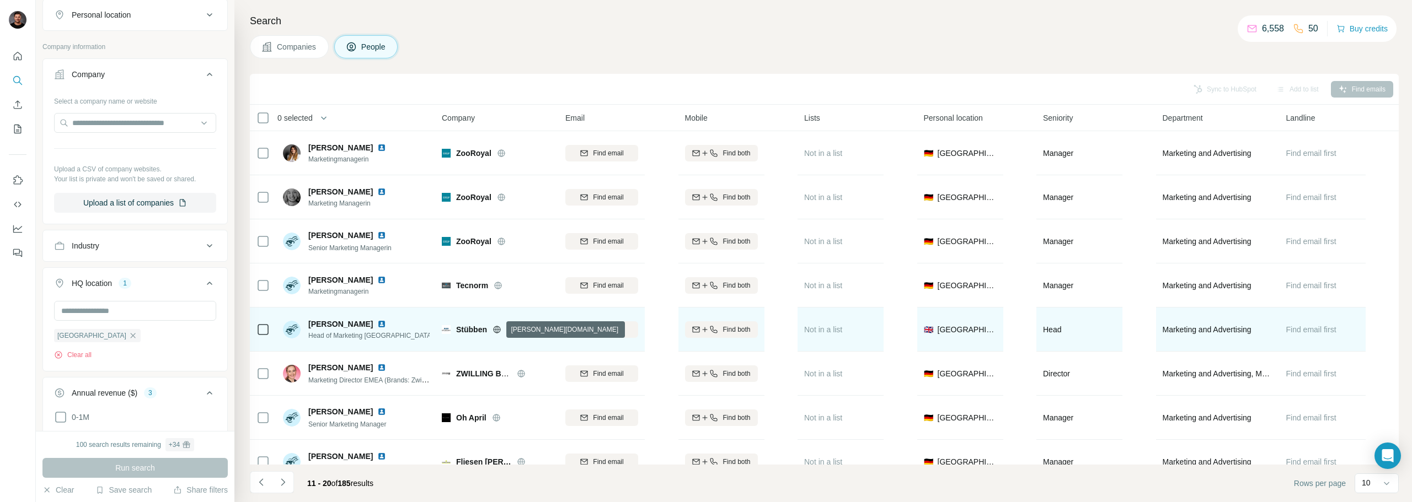
click at [497, 330] on icon at bounding box center [496, 329] width 9 height 9
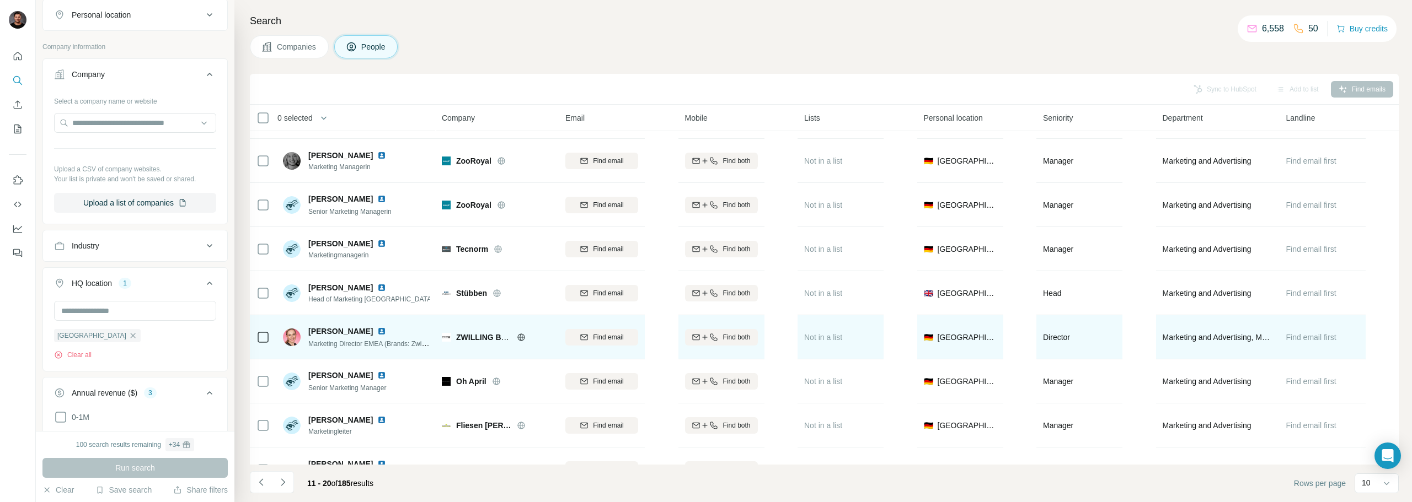
scroll to position [55, 0]
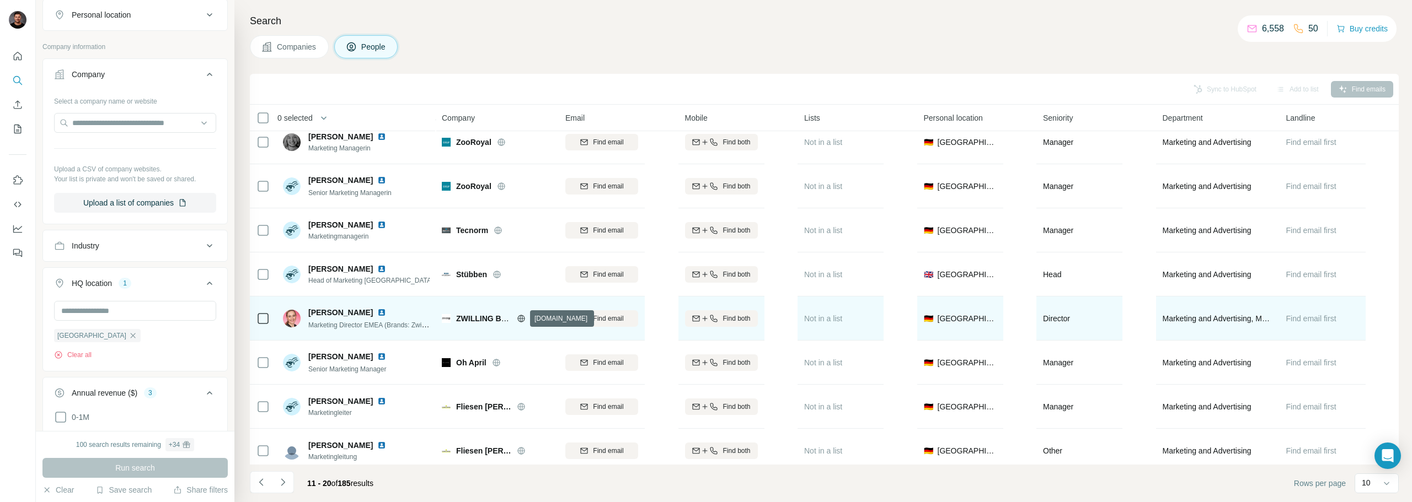
click at [522, 318] on icon at bounding box center [521, 318] width 9 height 9
click at [386, 314] on img at bounding box center [381, 312] width 9 height 9
click at [617, 317] on span "Find email" at bounding box center [608, 319] width 30 height 10
click at [812, 320] on icon at bounding box center [813, 318] width 7 height 6
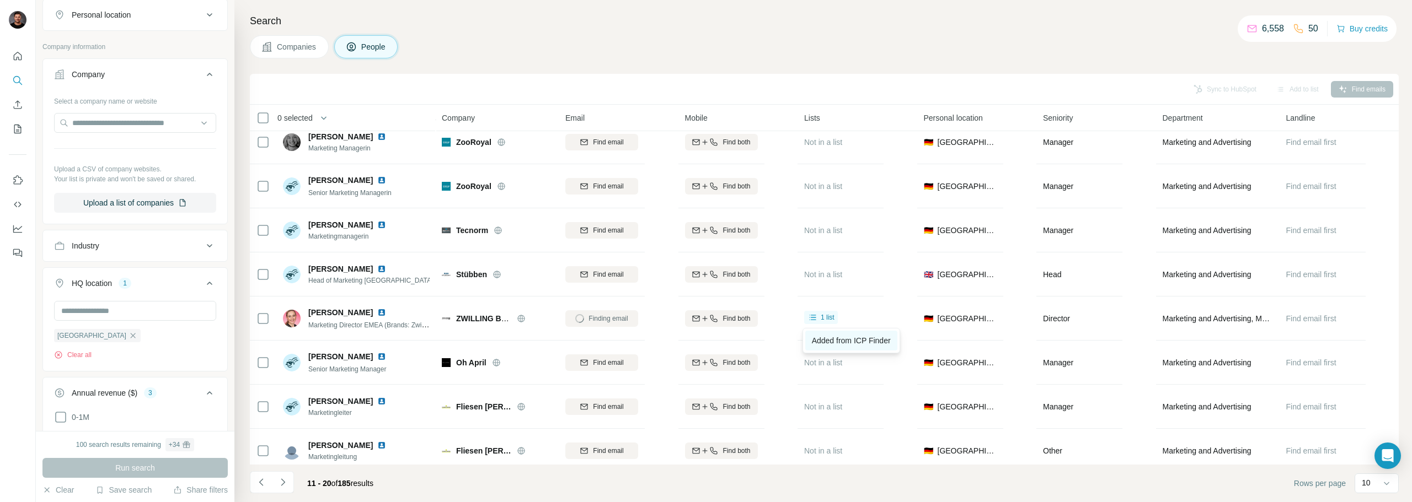
click at [825, 339] on span "Added from ICP Finder" at bounding box center [851, 340] width 79 height 9
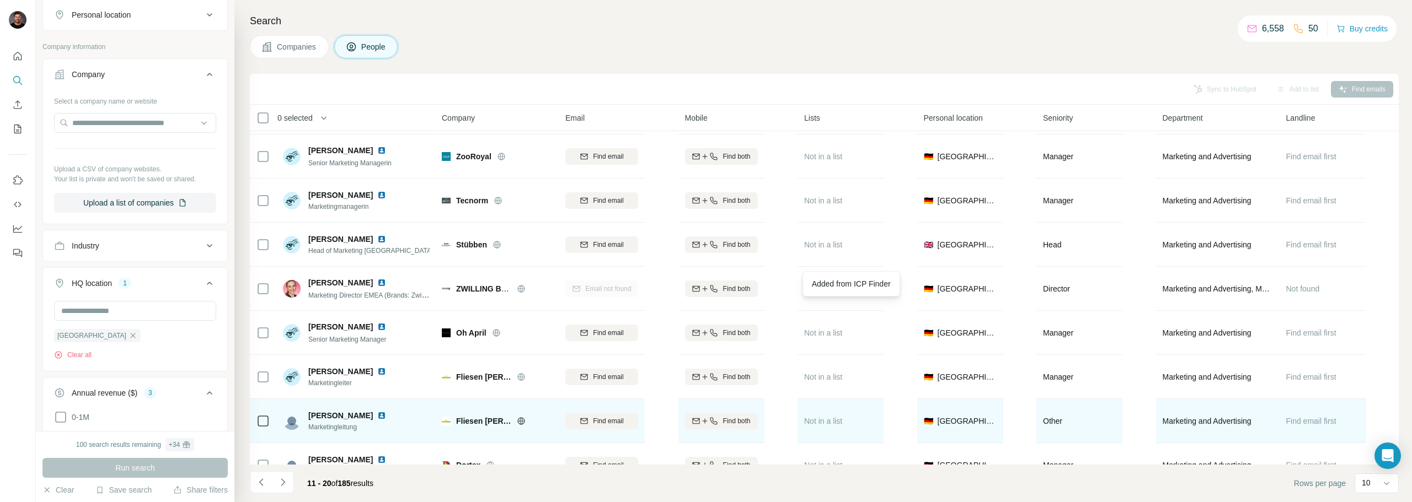
scroll to position [113, 0]
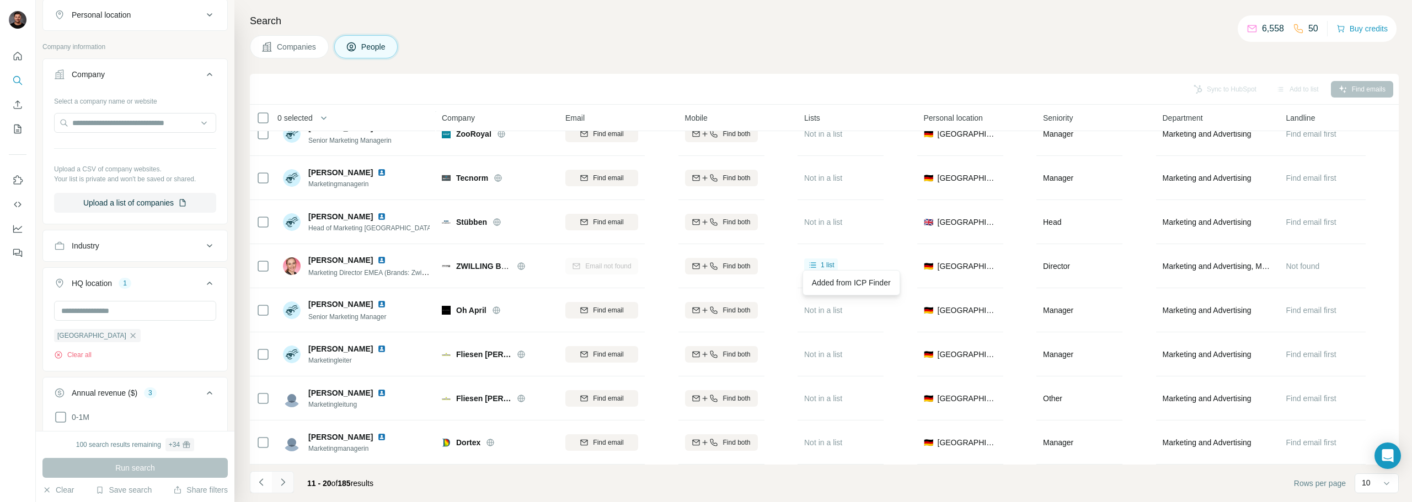
click at [280, 483] on icon "Navigate to next page" at bounding box center [282, 482] width 11 height 11
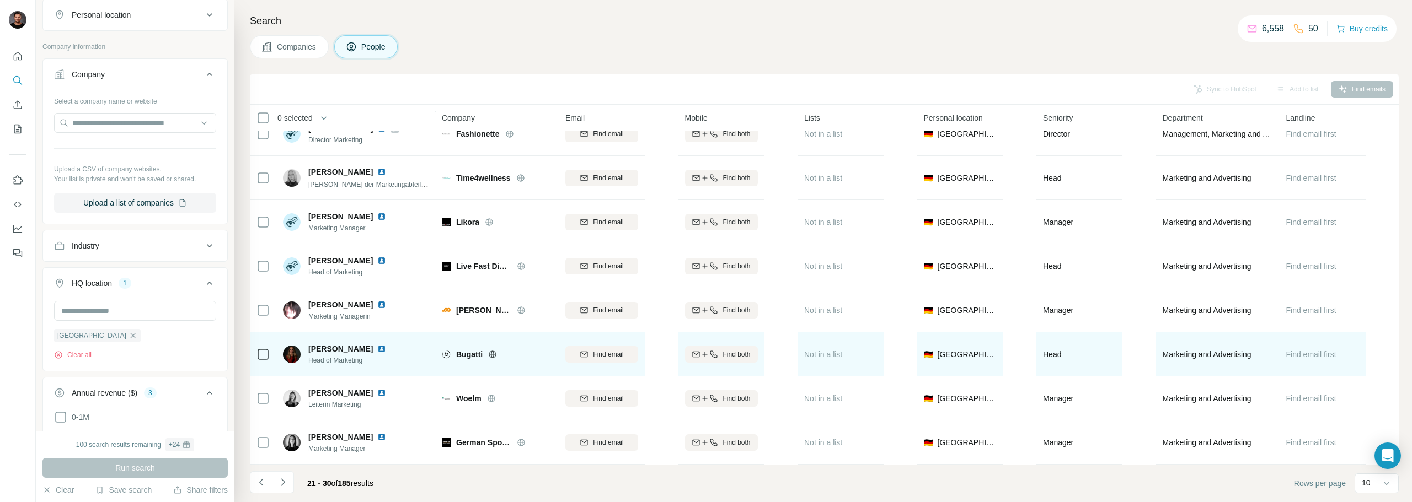
click at [490, 354] on icon at bounding box center [492, 354] width 7 height 1
click at [377, 345] on img at bounding box center [381, 349] width 9 height 9
click at [588, 352] on div "Find email" at bounding box center [601, 355] width 73 height 10
click at [11, 126] on button "My lists" at bounding box center [18, 129] width 18 height 20
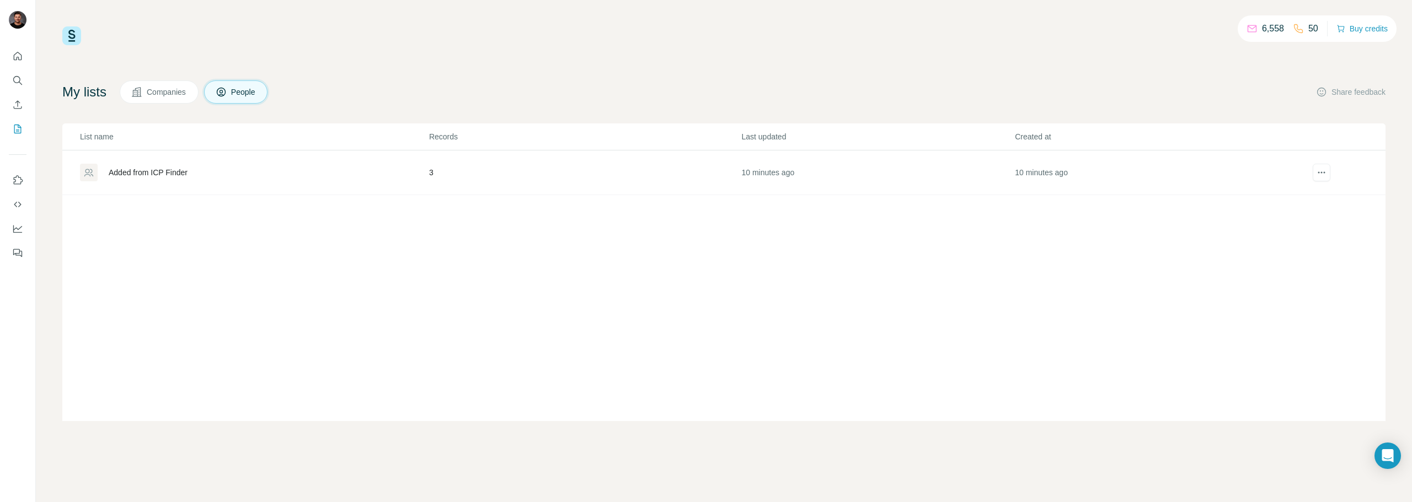
click at [198, 174] on div "Added from ICP Finder" at bounding box center [254, 173] width 348 height 18
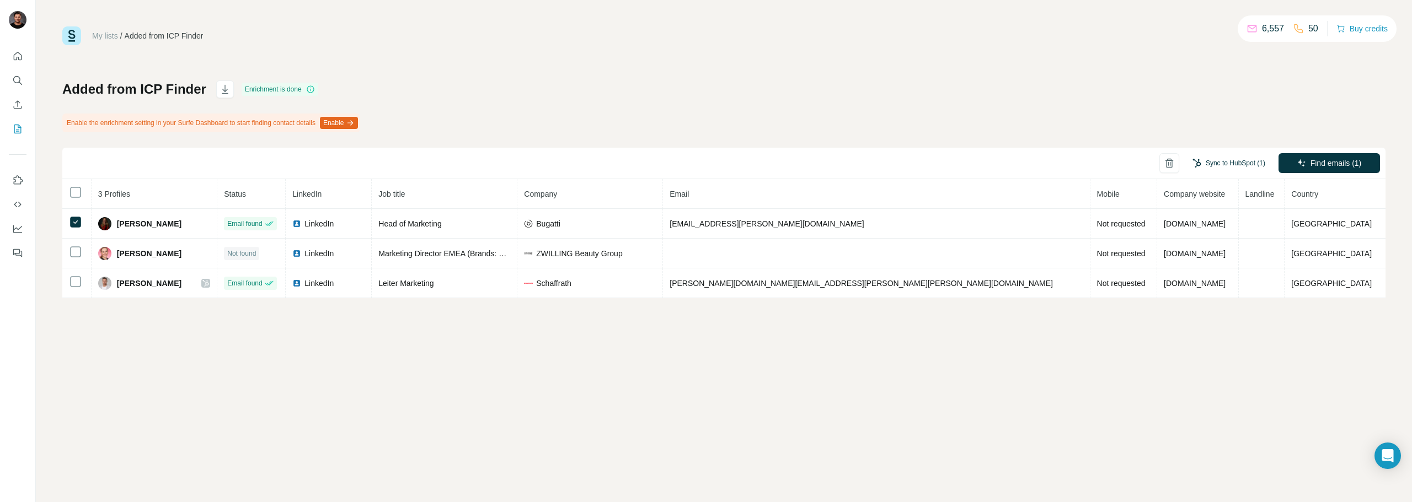
click at [1240, 161] on button "Sync to HubSpot (1)" at bounding box center [1229, 163] width 88 height 17
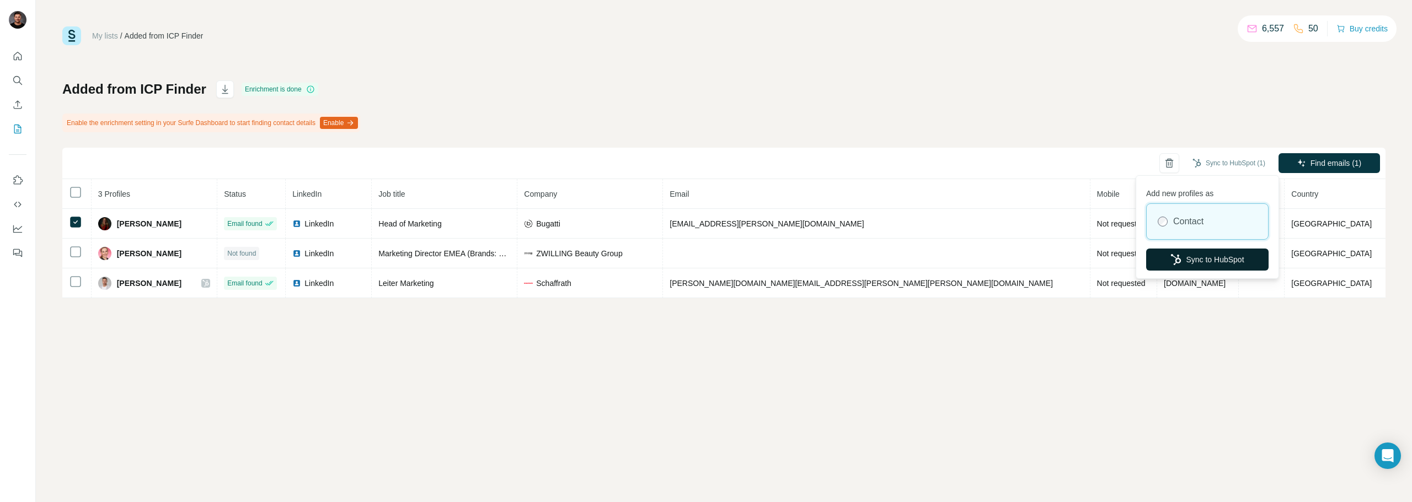
click at [1197, 261] on button "Sync to HubSpot" at bounding box center [1207, 260] width 122 height 22
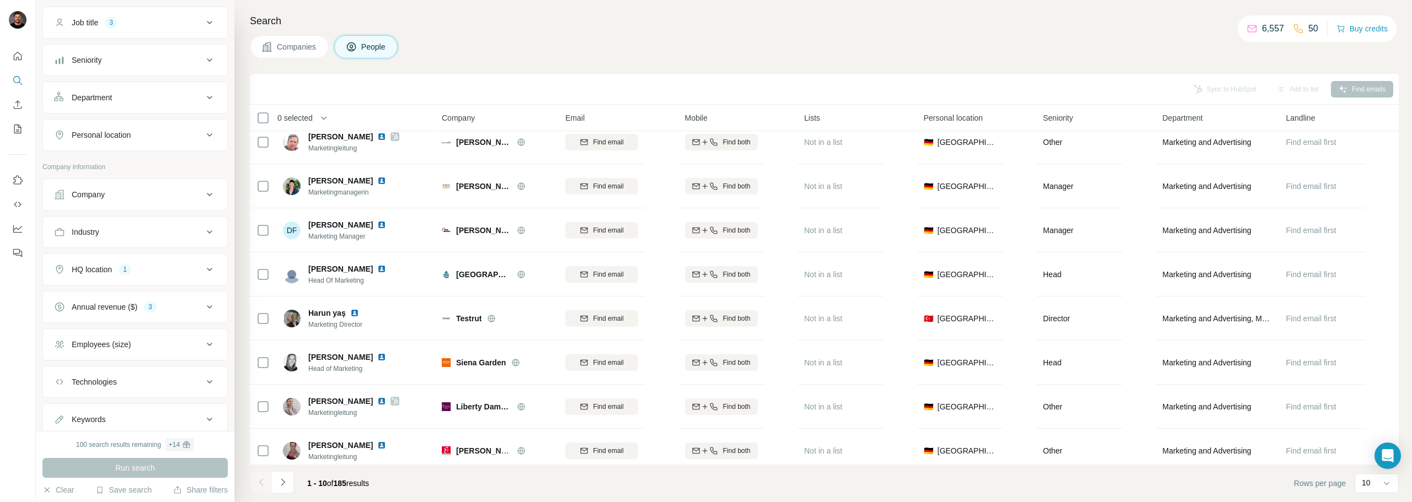
scroll to position [62, 0]
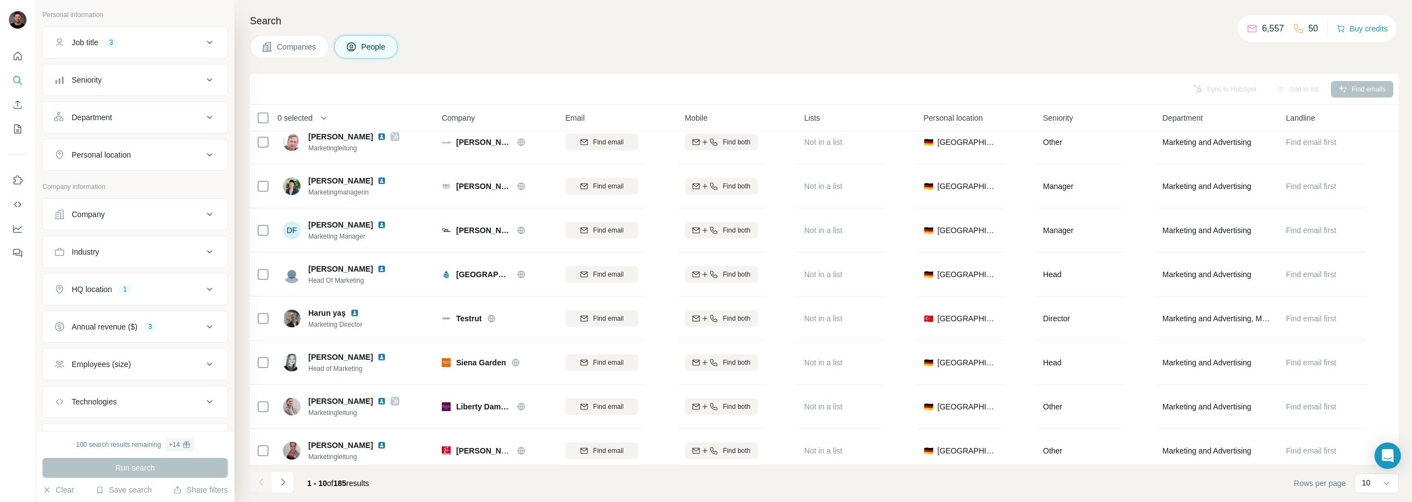
click at [141, 293] on div "HQ location 1" at bounding box center [128, 289] width 149 height 11
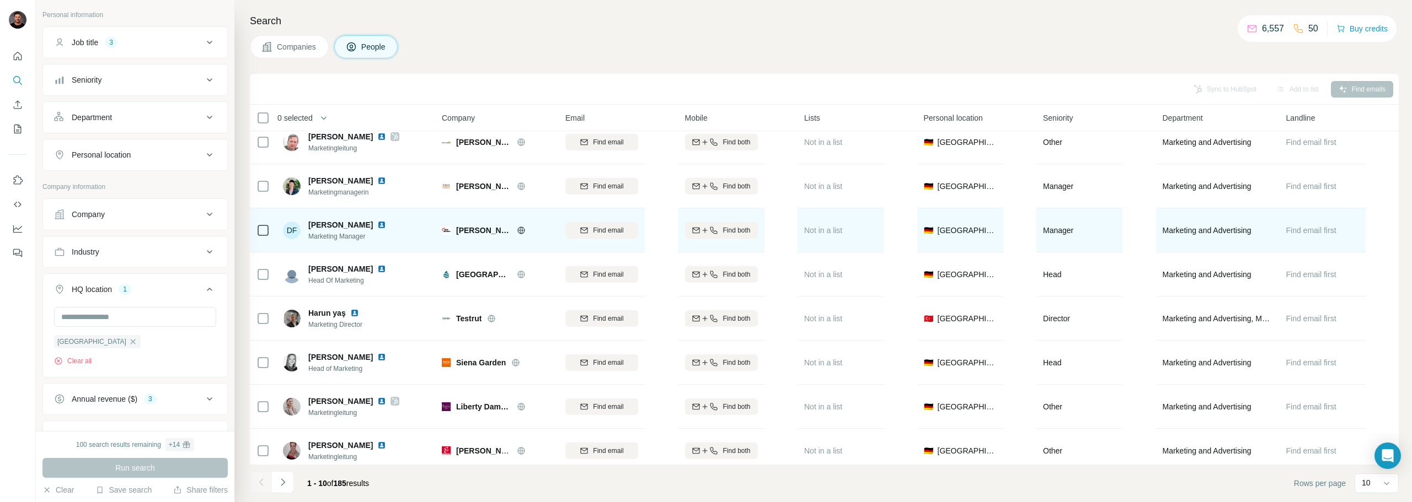
click at [517, 227] on icon at bounding box center [520, 230] width 7 height 7
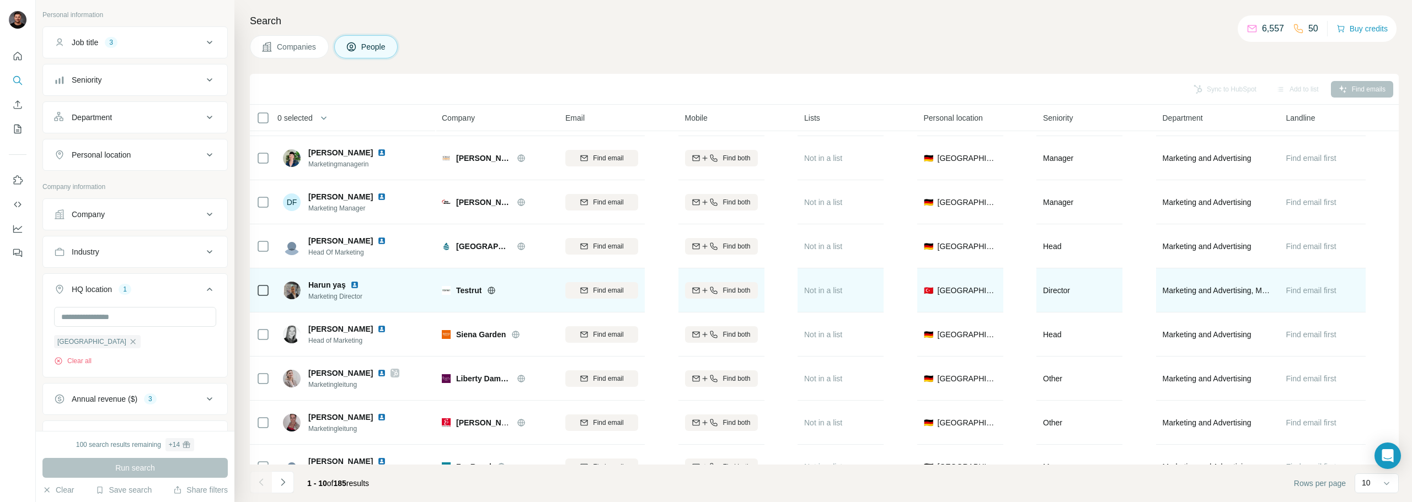
scroll to position [113, 0]
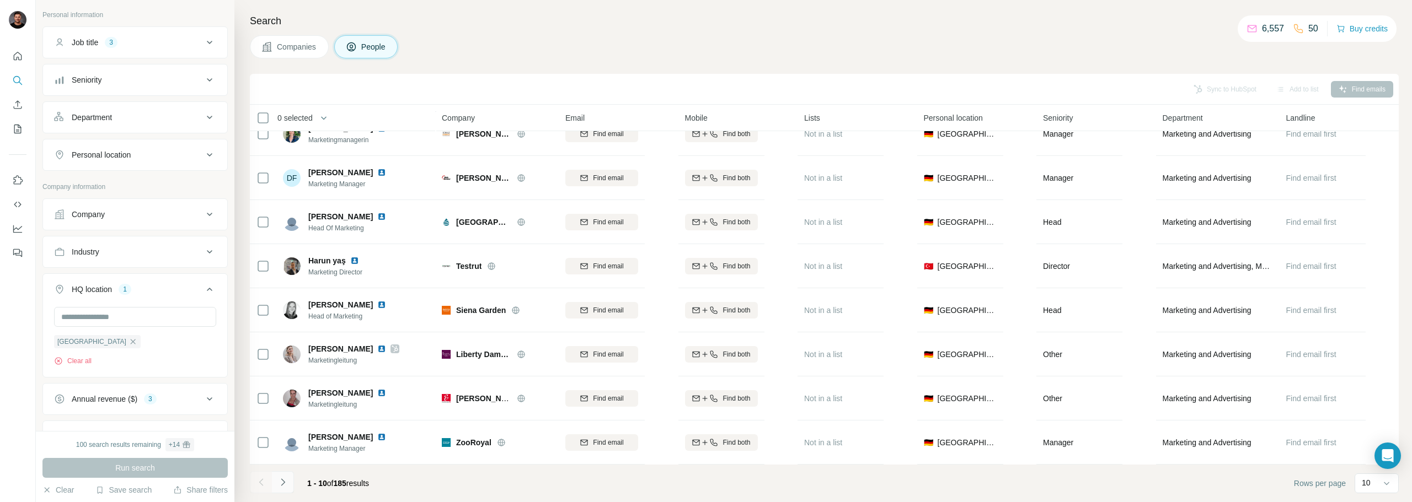
click at [278, 478] on icon "Navigate to next page" at bounding box center [282, 482] width 11 height 11
